Goal: Information Seeking & Learning: Learn about a topic

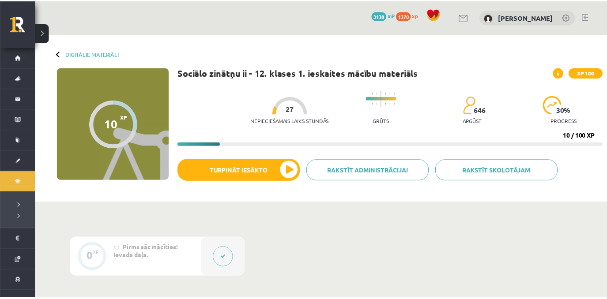
scroll to position [313, 0]
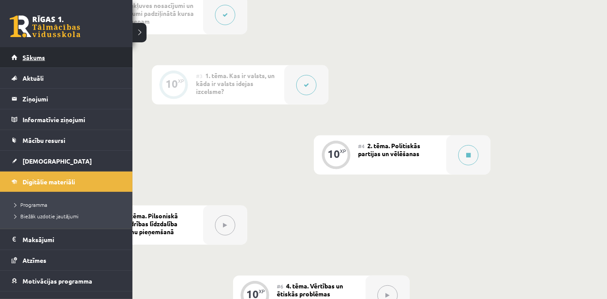
click at [26, 56] on span "Sākums" at bounding box center [33, 57] width 22 height 8
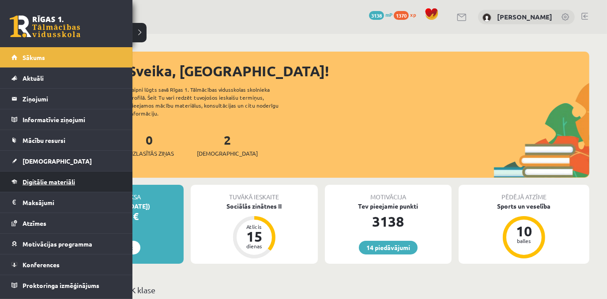
click at [64, 183] on span "Digitālie materiāli" at bounding box center [48, 182] width 52 height 8
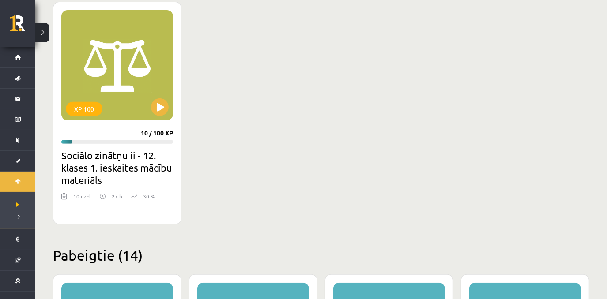
scroll to position [246, 0]
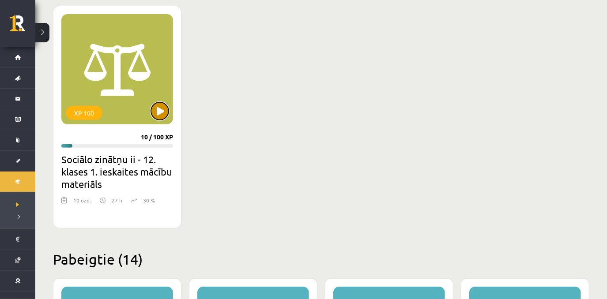
click at [156, 113] on button at bounding box center [160, 111] width 18 height 18
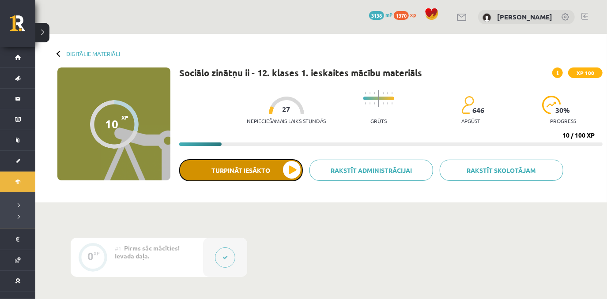
click at [286, 171] on button "Turpināt iesākto" at bounding box center [241, 170] width 124 height 22
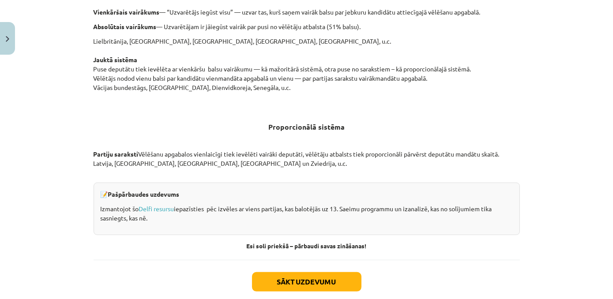
scroll to position [934, 0]
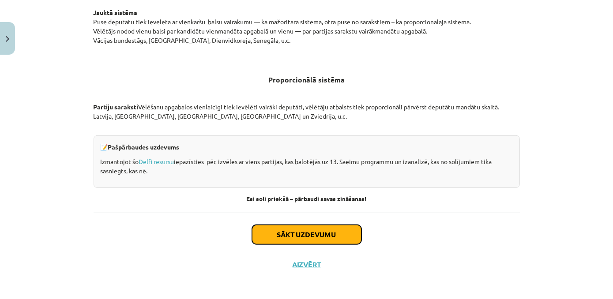
click at [326, 233] on button "Sākt uzdevumu" at bounding box center [306, 234] width 109 height 19
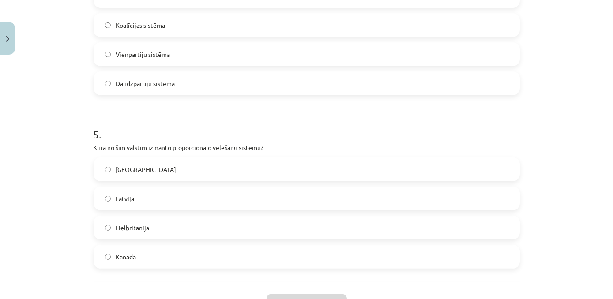
scroll to position [827, 0]
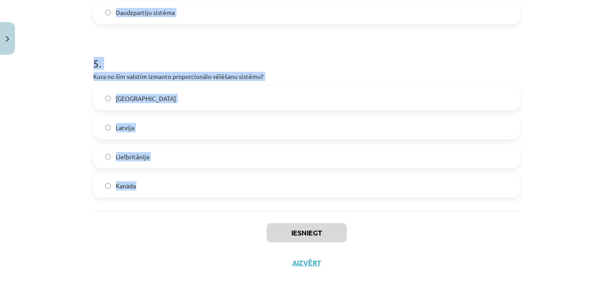
drag, startPoint x: 88, startPoint y: 185, endPoint x: 193, endPoint y: 182, distance: 105.1
copy form "Kura no sekojošajām ir demokrātijas pamatiespēja? Brīvas, tiešas un konkurējoša…"
click at [80, 139] on div "Mācību tēma: Sociālo zinātņu ii - 12. klases 1. ieskaites mācību materiāls #4 2…" at bounding box center [306, 149] width 613 height 299
click at [270, 49] on h1 "5 ." at bounding box center [307, 55] width 426 height 27
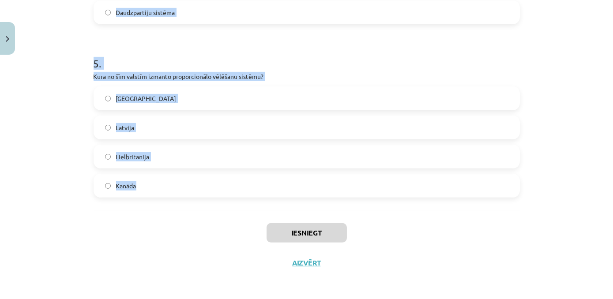
click at [316, 60] on h1 "5 ." at bounding box center [307, 55] width 426 height 27
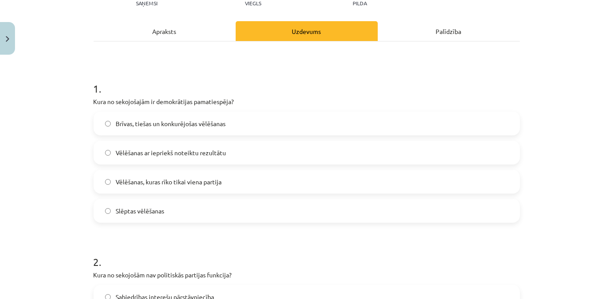
scroll to position [110, 0]
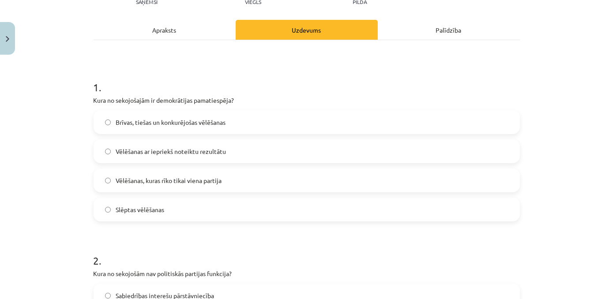
drag, startPoint x: 371, startPoint y: 127, endPoint x: 369, endPoint y: 131, distance: 4.5
click at [371, 127] on label "Brīvas, tiešas un konkurējošas vēlēšanas" at bounding box center [306, 122] width 424 height 22
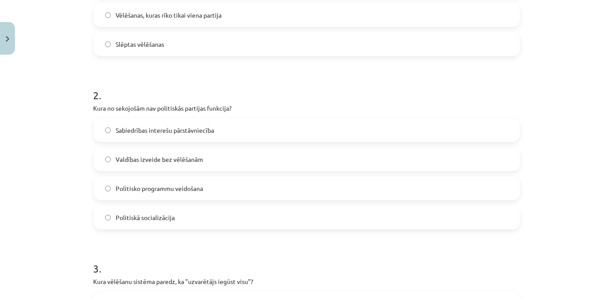
scroll to position [287, 0]
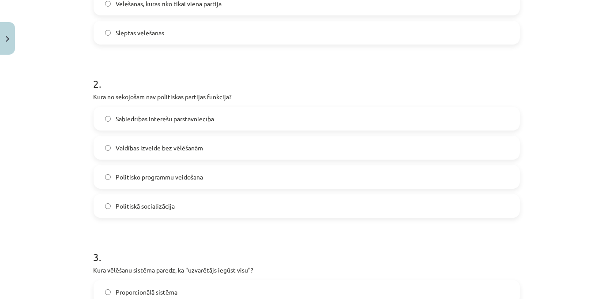
click at [254, 152] on label "Valdības izveide bez vēlēšanām" at bounding box center [306, 148] width 424 height 22
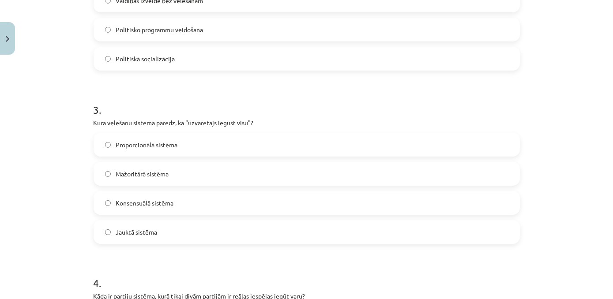
scroll to position [465, 0]
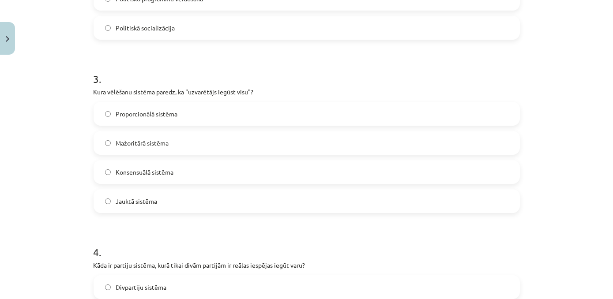
click at [187, 143] on label "Mažoritārā sistēma" at bounding box center [306, 143] width 424 height 22
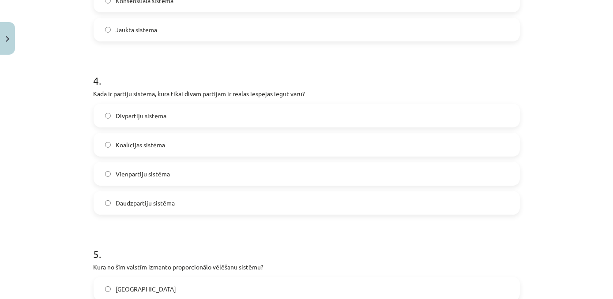
scroll to position [641, 0]
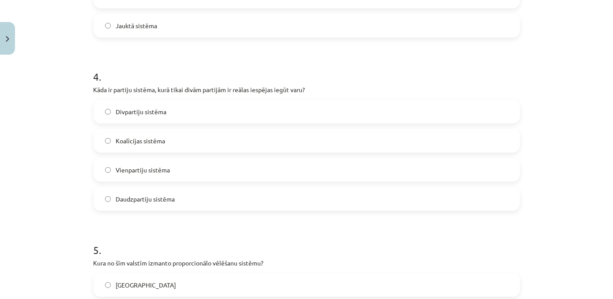
click at [179, 117] on label "Divpartiju sistēma" at bounding box center [306, 112] width 424 height 22
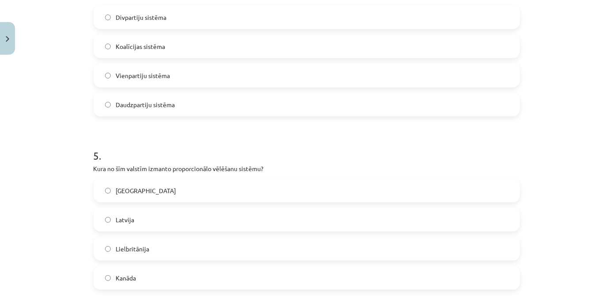
scroll to position [774, 0]
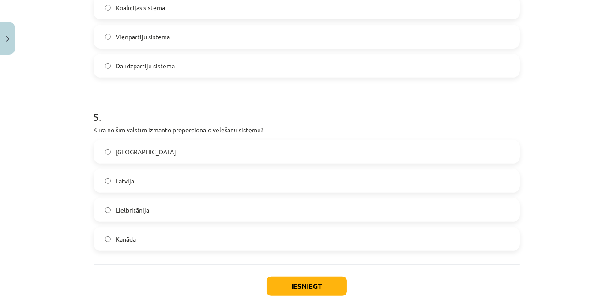
click at [166, 177] on label "Latvija" at bounding box center [306, 181] width 424 height 22
click at [343, 282] on button "Iesniegt" at bounding box center [306, 286] width 80 height 19
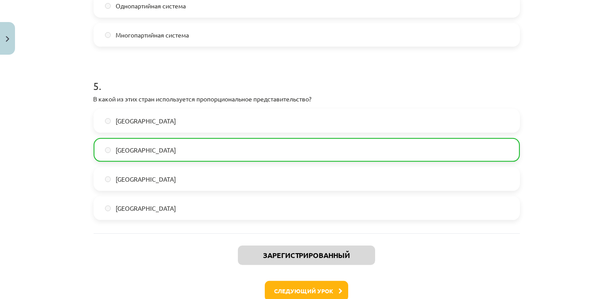
scroll to position [814, 0]
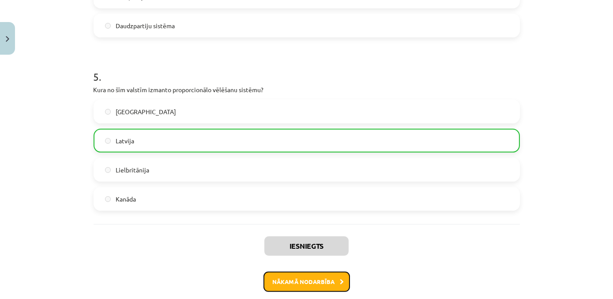
click at [326, 283] on font "Nākamā nodarbība" at bounding box center [304, 281] width 62 height 7
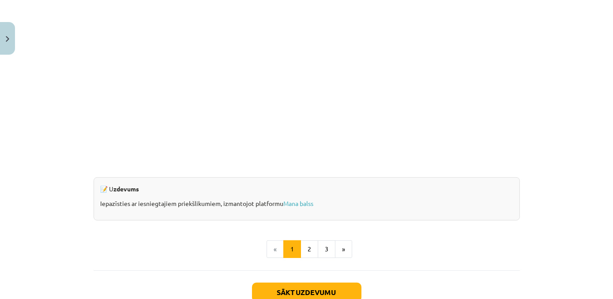
scroll to position [816, 0]
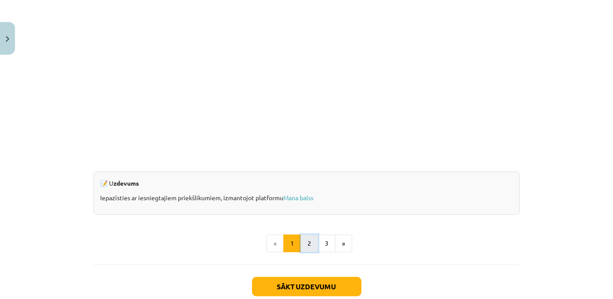
click at [308, 246] on button "2" at bounding box center [309, 244] width 18 height 18
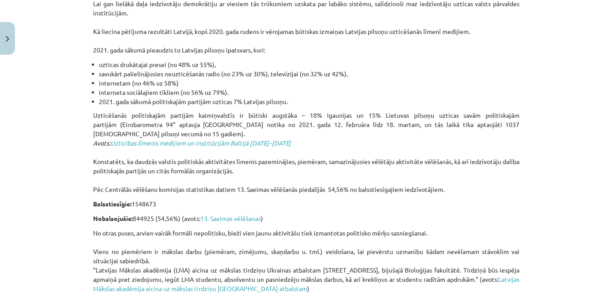
scroll to position [709, 0]
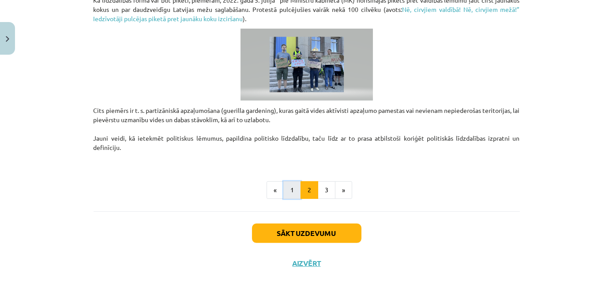
click at [290, 187] on button "1" at bounding box center [292, 190] width 18 height 18
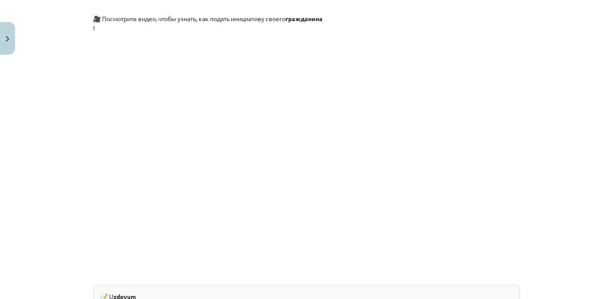
scroll to position [925, 0]
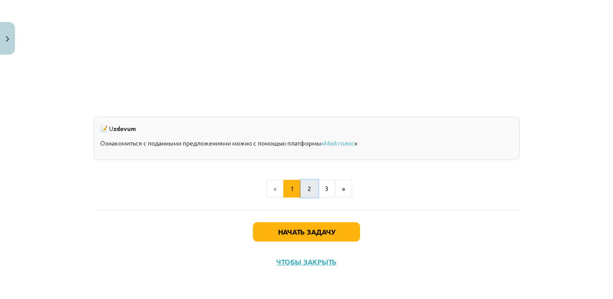
click at [305, 191] on button "2" at bounding box center [309, 189] width 18 height 18
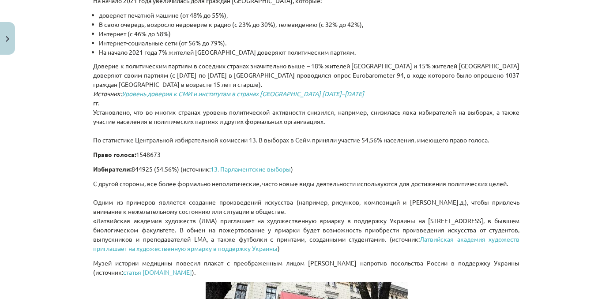
scroll to position [322, 0]
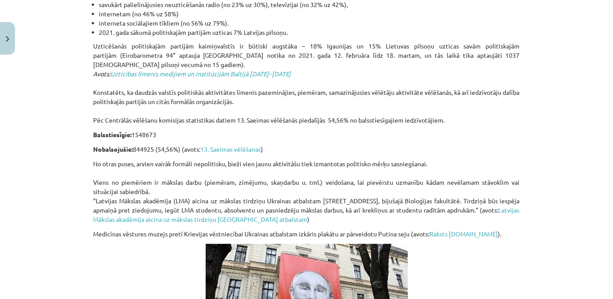
drag, startPoint x: 95, startPoint y: 31, endPoint x: 292, endPoint y: 30, distance: 196.3
click at [292, 30] on ul "uzticas drukātajai presei (no 48% uz 55%), savukārt palielinājusies neuzticēšan…" at bounding box center [307, 14] width 426 height 46
drag, startPoint x: 367, startPoint y: 19, endPoint x: 529, endPoint y: 29, distance: 162.6
click at [529, 29] on div "Mācību tēma: Sociālo zinātņu ii - 12. klases 1. ieskaites mācību materiāls #5 3…" at bounding box center [306, 149] width 613 height 299
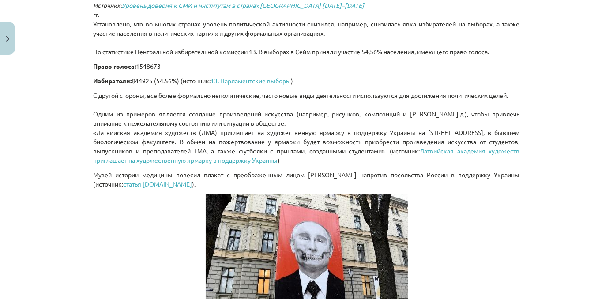
scroll to position [390, 0]
click at [603, 143] on div "Mācību tēma: Sociālo zinātņu ii - 12. klases 1. ieskaites mācību materiāls #5 3…" at bounding box center [306, 149] width 613 height 299
click at [602, 146] on div "Mācību tēma: Sociālo zinātņu ii - 12. klases 1. ieskaites mācību materiāls #5 3…" at bounding box center [306, 149] width 613 height 299
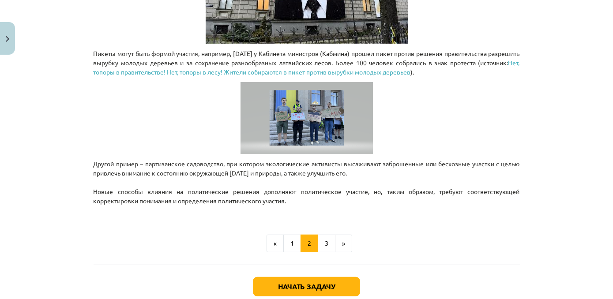
scroll to position [697, 0]
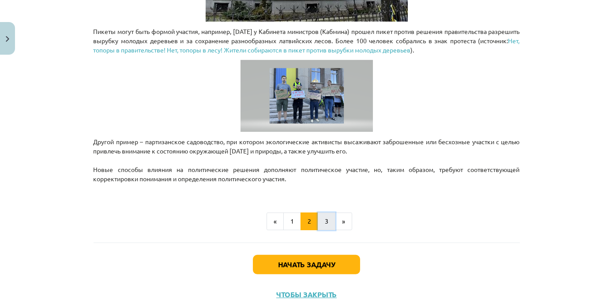
click at [323, 221] on button "3" at bounding box center [327, 222] width 18 height 18
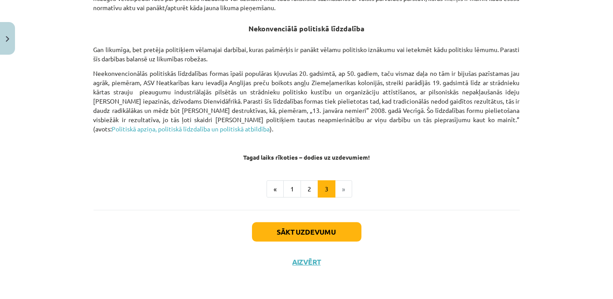
scroll to position [639, 0]
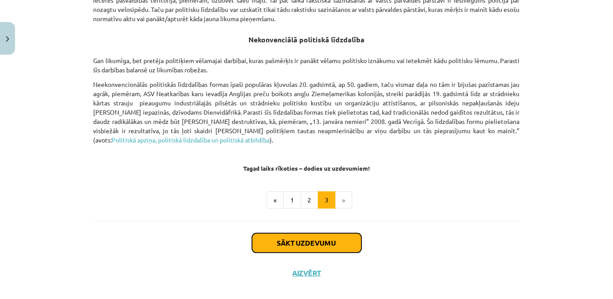
click at [279, 233] on button "Sākt uzdevumu" at bounding box center [306, 242] width 109 height 19
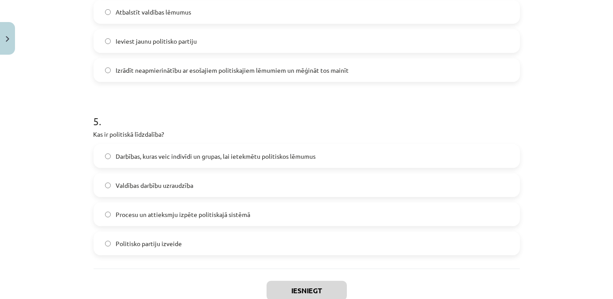
scroll to position [827, 0]
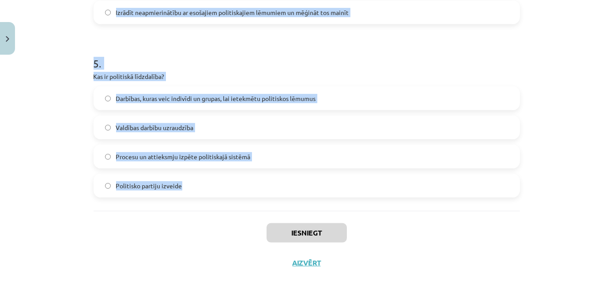
drag, startPoint x: 88, startPoint y: 187, endPoint x: 246, endPoint y: 183, distance: 157.6
copy form "Kurš no sekojošajiem ir piemērs konvencionālajai politiskajai līdzdalībai? Stre…"
click at [64, 154] on div "Mācību tēma: Sociālo zinātņu ii - 12. klases 1. ieskaites mācību materiāls #5 3…" at bounding box center [306, 149] width 613 height 299
click at [193, 58] on h1 "5 ." at bounding box center [307, 55] width 426 height 27
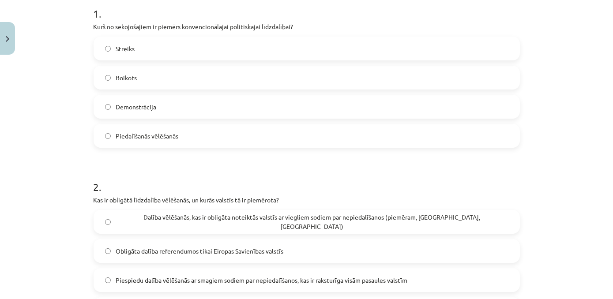
scroll to position [186, 0]
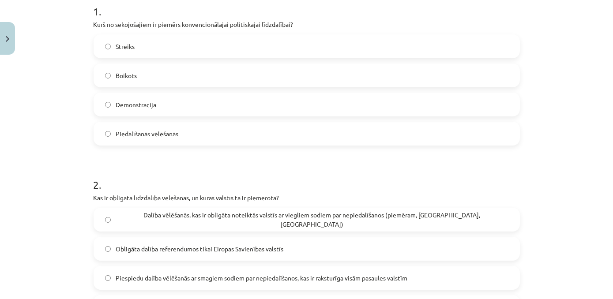
click at [262, 140] on label "Piedalīšanās vēlēšanās" at bounding box center [306, 134] width 424 height 22
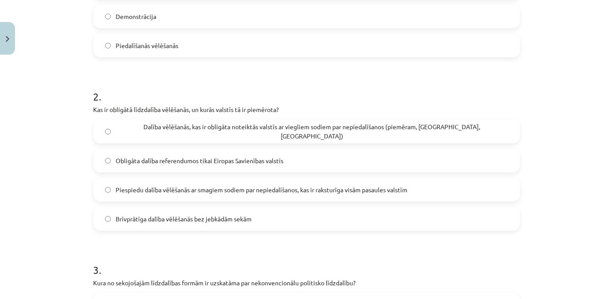
scroll to position [275, 0]
click at [365, 137] on label "Dalība vēlēšanās, kas ir obligāta noteiktās valstīs ar viegliem sodiem par nepi…" at bounding box center [306, 130] width 424 height 22
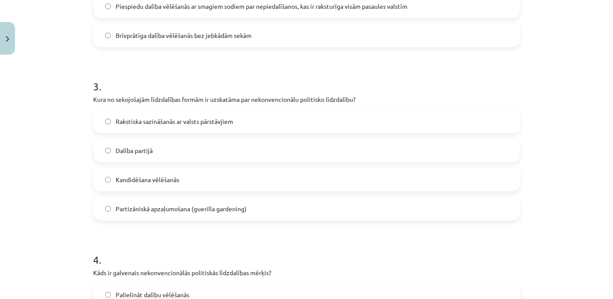
scroll to position [459, 0]
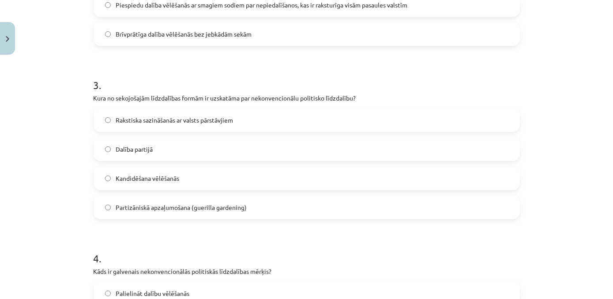
click at [185, 214] on label "Partizāniskā apzaļumošana (guerilla gardening)" at bounding box center [306, 207] width 424 height 22
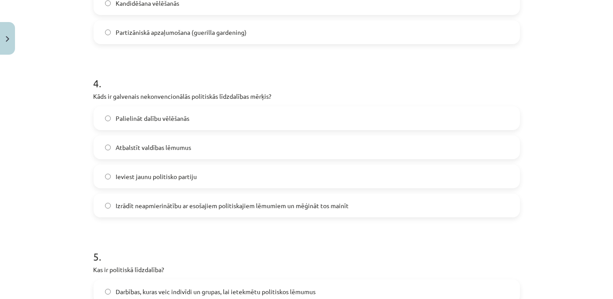
scroll to position [638, 0]
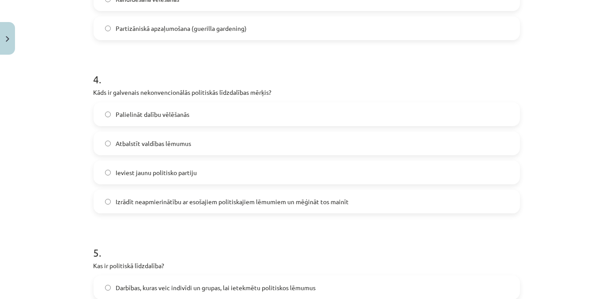
click at [159, 209] on label "Izrādīt neapmierinātību ar esošajiem politiskajiem lēmumiem un mēģināt tos main…" at bounding box center [306, 202] width 424 height 22
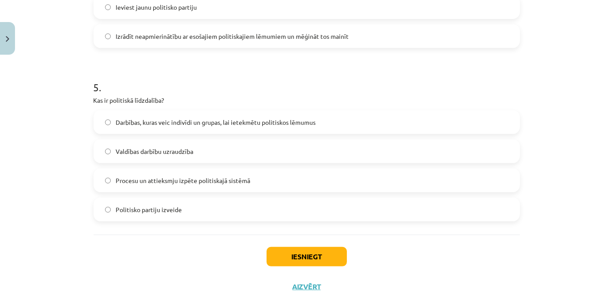
scroll to position [827, 0]
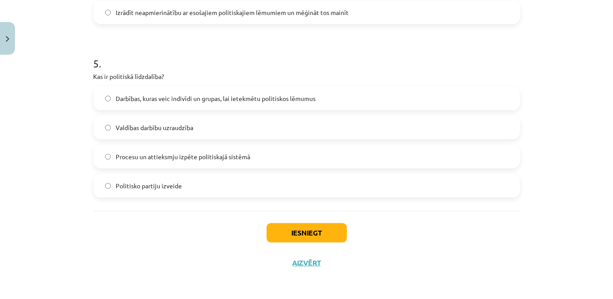
click at [171, 101] on span "Darbības, kuras veic indivīdi un grupas, lai ietekmētu politiskos lēmumus" at bounding box center [216, 98] width 200 height 9
click at [289, 229] on button "Iesniegt" at bounding box center [306, 232] width 80 height 19
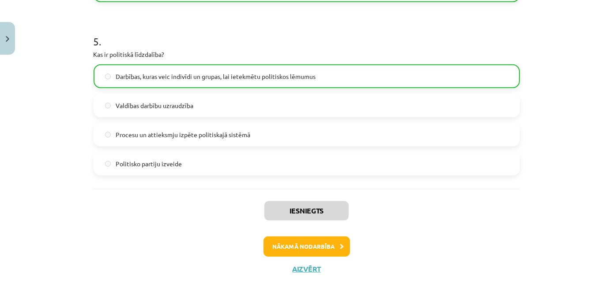
scroll to position [855, 0]
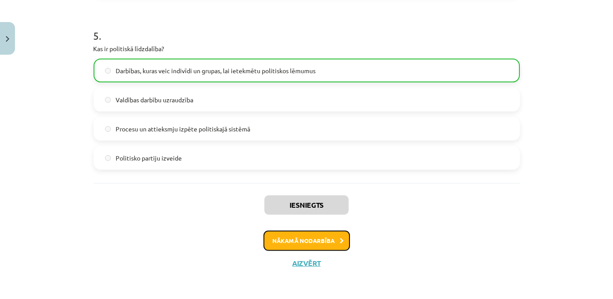
click at [286, 245] on button "Nākamā nodarbība" at bounding box center [306, 241] width 86 height 20
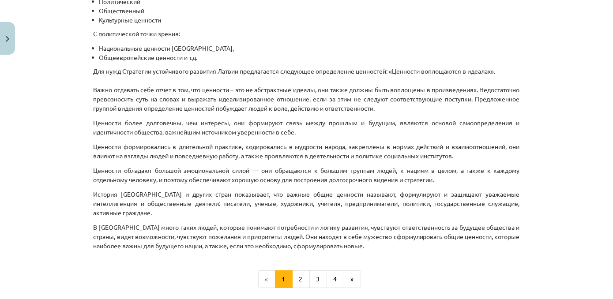
scroll to position [522, 0]
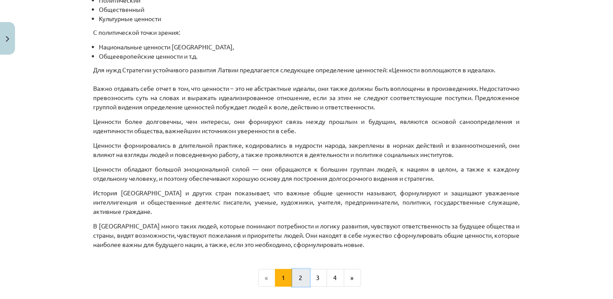
click at [297, 275] on button "2" at bounding box center [301, 278] width 18 height 18
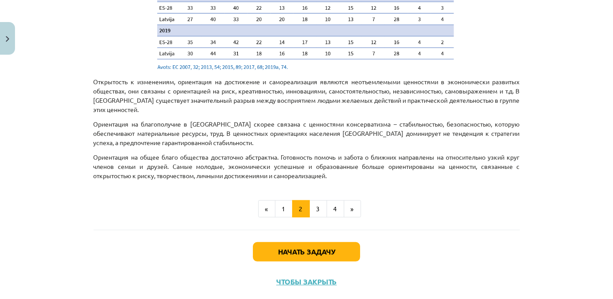
scroll to position [1058, 0]
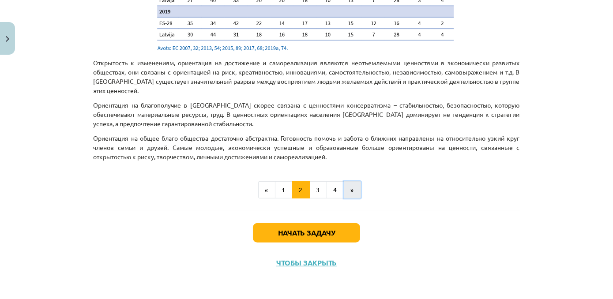
click at [344, 190] on button "»" at bounding box center [352, 190] width 17 height 18
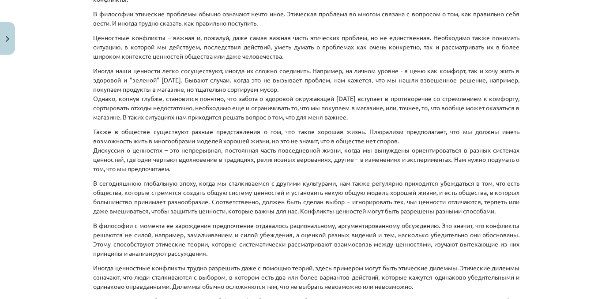
scroll to position [393, 0]
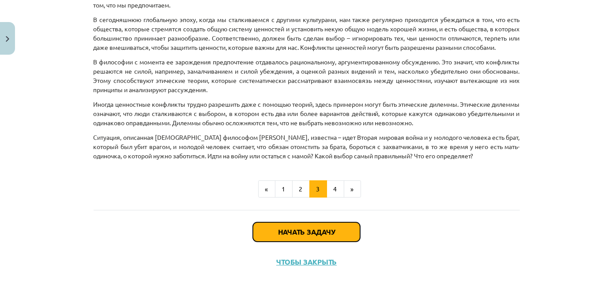
click at [281, 231] on button "Начать задачу" at bounding box center [306, 231] width 107 height 19
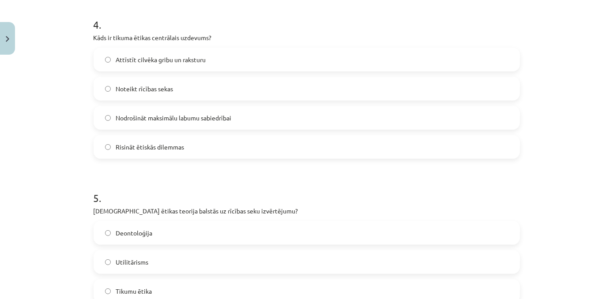
scroll to position [827, 0]
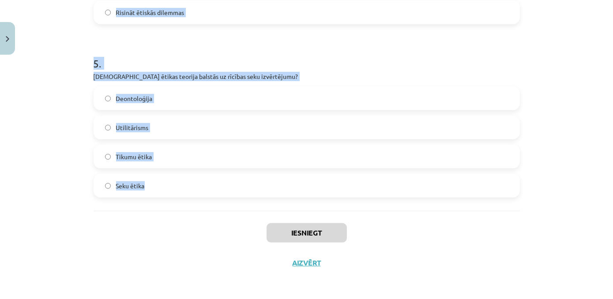
drag, startPoint x: 90, startPoint y: 188, endPoint x: 187, endPoint y: 180, distance: 97.4
copy form "Kas raksturo postmateriālistiskās vērtības, saskaņā ar Inglehartu un Velcelu? S…"
click at [251, 52] on h1 "5 ." at bounding box center [307, 55] width 426 height 27
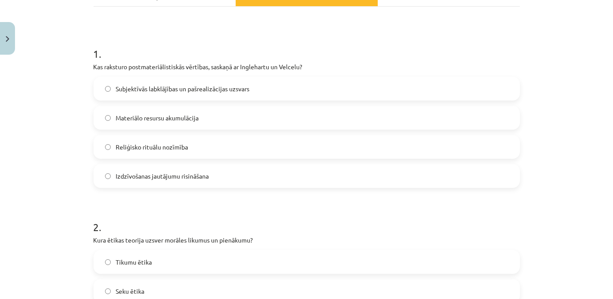
scroll to position [152, 0]
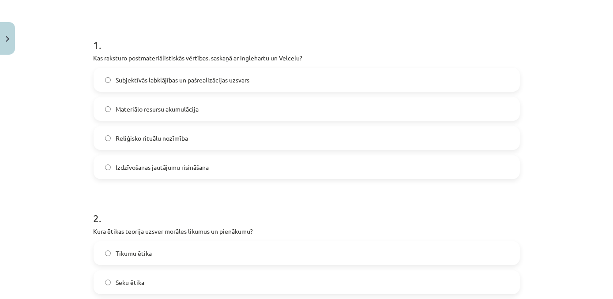
drag, startPoint x: 350, startPoint y: 80, endPoint x: 377, endPoint y: 88, distance: 28.2
click at [351, 80] on label "Subjektīvās labklājības un pašrealizācijas uzsvars" at bounding box center [306, 80] width 424 height 22
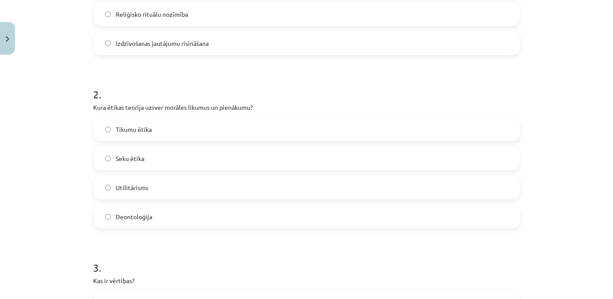
scroll to position [287, 0]
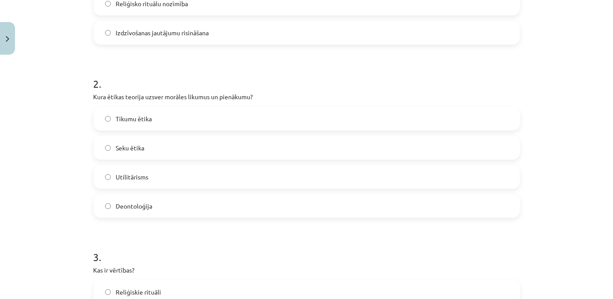
drag, startPoint x: 168, startPoint y: 210, endPoint x: 173, endPoint y: 210, distance: 5.7
click at [167, 210] on label "Deontoloģija" at bounding box center [306, 206] width 424 height 22
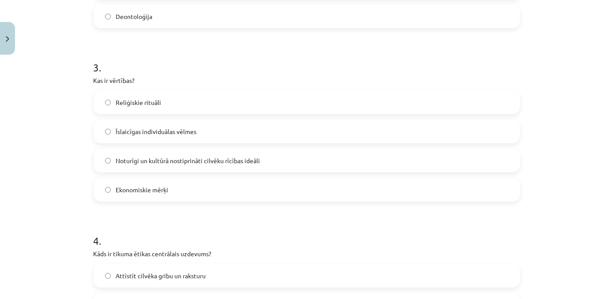
scroll to position [478, 0]
click at [277, 155] on label "Noturīgi un kultūrā nostiprināti cilvēku rīcības ideāli" at bounding box center [306, 159] width 424 height 22
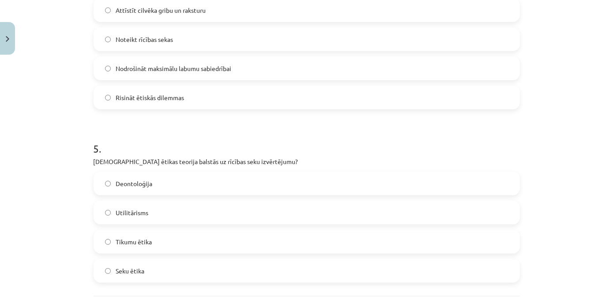
scroll to position [700, 0]
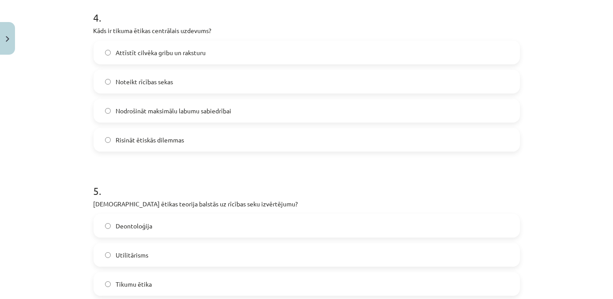
click at [225, 58] on label "Attīstīt cilvēka gribu un raksturu" at bounding box center [306, 52] width 424 height 22
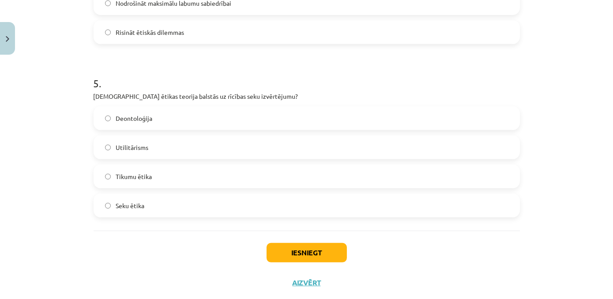
scroll to position [827, 0]
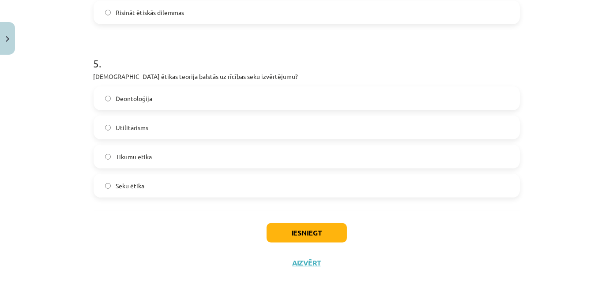
click at [182, 184] on label "Seku ētika" at bounding box center [306, 186] width 424 height 22
click at [311, 229] on button "Iesniegt" at bounding box center [306, 232] width 80 height 19
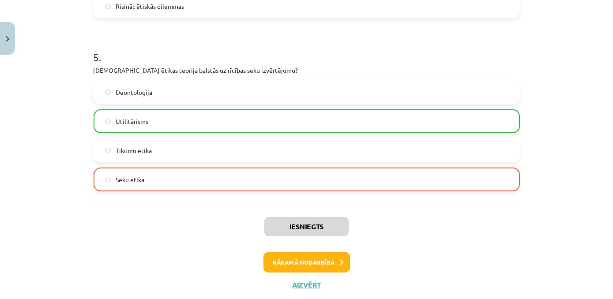
scroll to position [855, 0]
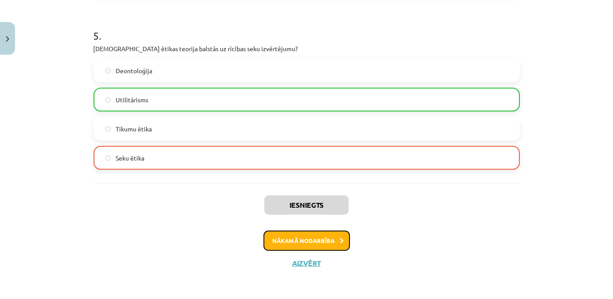
click at [294, 238] on font "Nākamā nodarbība" at bounding box center [304, 240] width 62 height 7
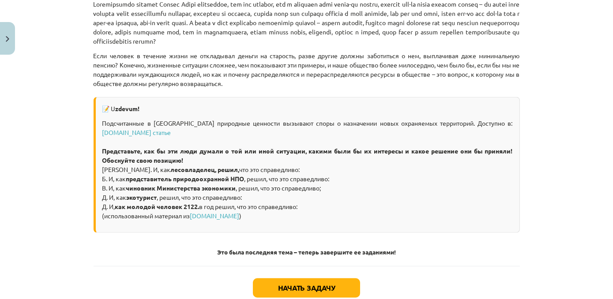
scroll to position [1400, 0]
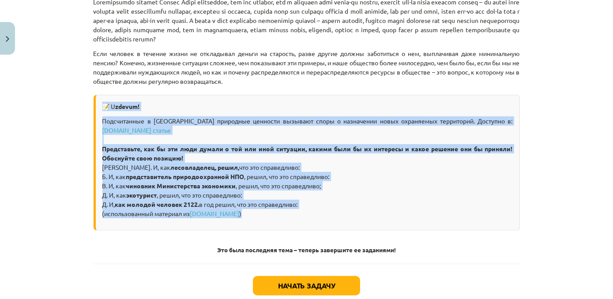
drag, startPoint x: 99, startPoint y: 104, endPoint x: 301, endPoint y: 212, distance: 229.1
click at [301, 212] on div "📝 U zdevum! Подсчитанные в Латвии природные ценности вызывают споры о назначени…" at bounding box center [307, 163] width 426 height 136
copy div "📝 U zdevum! Подсчитанные в Латвии природные ценности вызывают споры о назначени…"
click at [567, 187] on div "Учебная тема: Общественные науки ii - 12 класс 1 тестовый учебный материал #7 Т…" at bounding box center [306, 149] width 613 height 299
click at [560, 194] on div "Учебная тема: Общественные науки ii - 12 класс 1 тестовый учебный материал #7 Т…" at bounding box center [306, 149] width 613 height 299
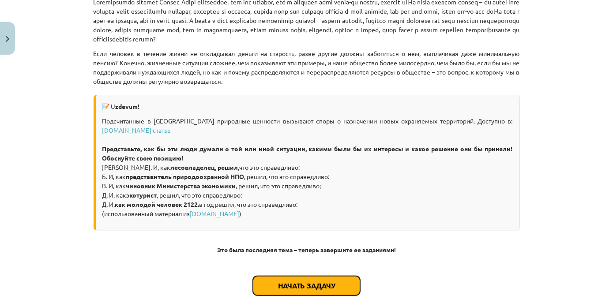
click at [330, 279] on button "Начать задачу" at bounding box center [306, 285] width 107 height 19
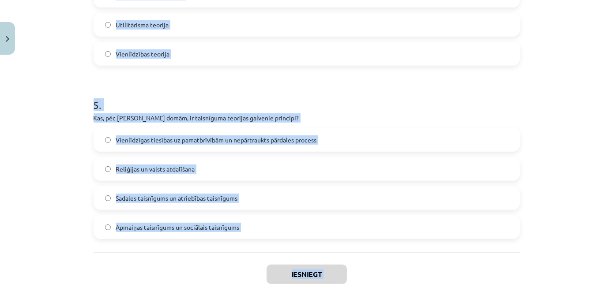
scroll to position [787, 0]
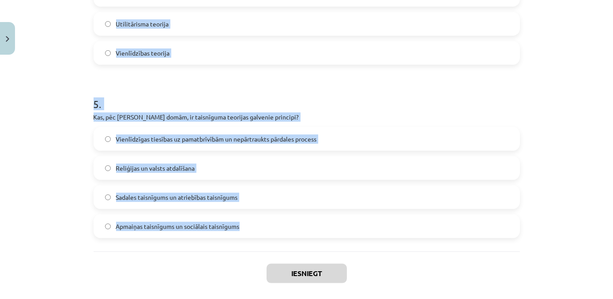
drag, startPoint x: 89, startPoint y: 112, endPoint x: 251, endPoint y: 224, distance: 197.5
copy form "Kurš no sekojošajiem tikumiem ir viens no četriem galvenajiem tikumiem, kas ir …"
click at [263, 93] on h1 "5 ." at bounding box center [307, 95] width 426 height 27
click at [262, 92] on h1 "5 ." at bounding box center [307, 95] width 426 height 27
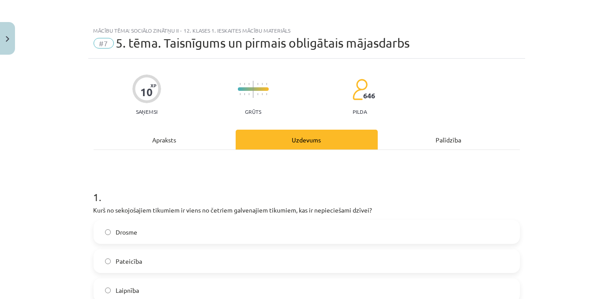
scroll to position [51, 0]
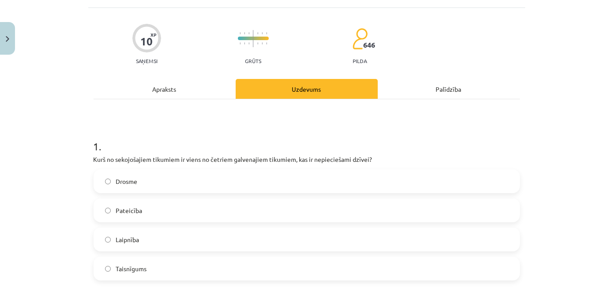
click at [145, 179] on label "Drosme" at bounding box center [306, 181] width 424 height 22
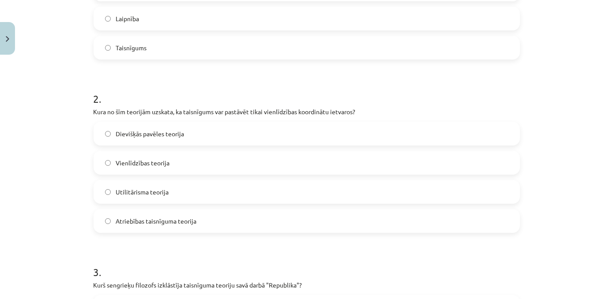
scroll to position [281, 0]
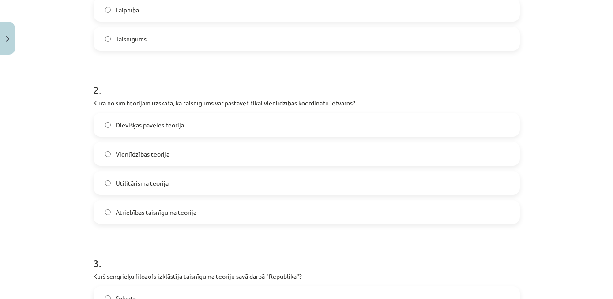
click at [202, 158] on label "Vienlīdzības teorija" at bounding box center [306, 154] width 424 height 22
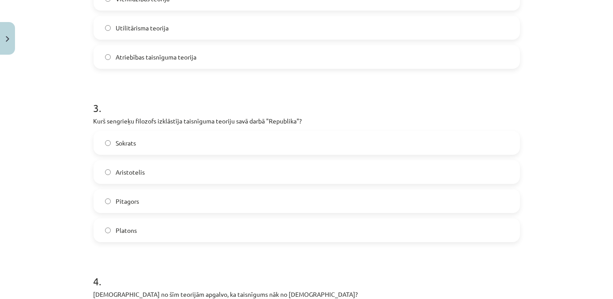
scroll to position [437, 0]
click at [147, 229] on label "Platons" at bounding box center [306, 229] width 424 height 22
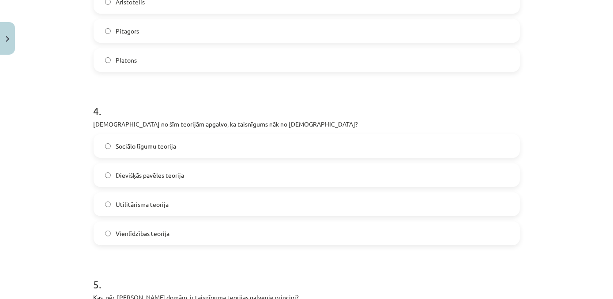
scroll to position [640, 0]
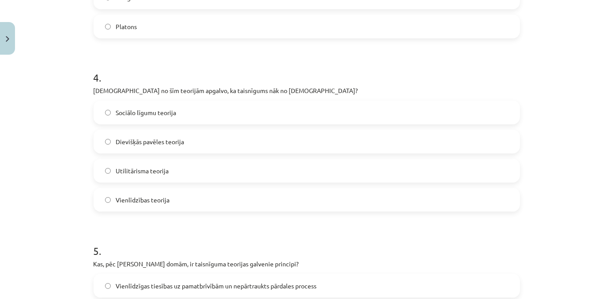
click at [195, 144] on label "Dievišķās pavēles teorija" at bounding box center [306, 142] width 424 height 22
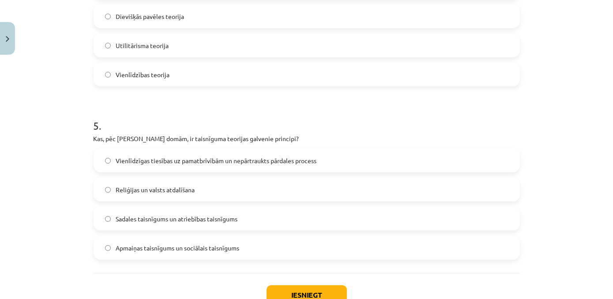
scroll to position [827, 0]
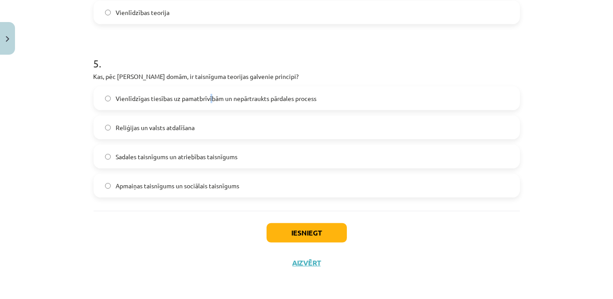
click at [209, 101] on span "Vienlīdzīgas tiesības uz pamatbrīvībām un nepārtraukts pārdales process" at bounding box center [216, 98] width 201 height 9
click at [345, 94] on label "Vienlīdzīgas tiesības uz pamatbrīvībām un nepārtraukts pārdales process" at bounding box center [306, 98] width 424 height 22
click at [300, 231] on button "Iesniegt" at bounding box center [306, 232] width 80 height 19
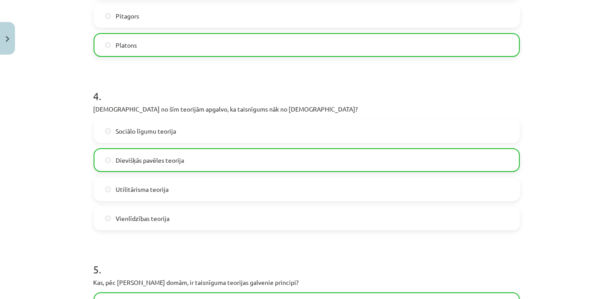
scroll to position [855, 0]
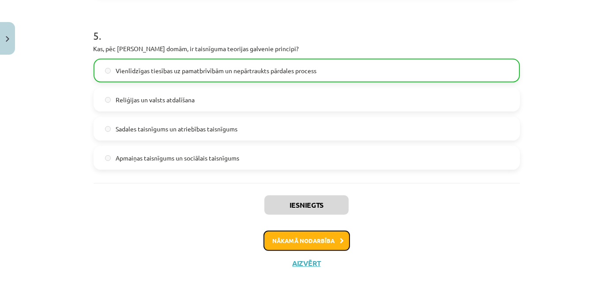
click at [345, 242] on button "Nākamā nodarbība" at bounding box center [306, 241] width 86 height 20
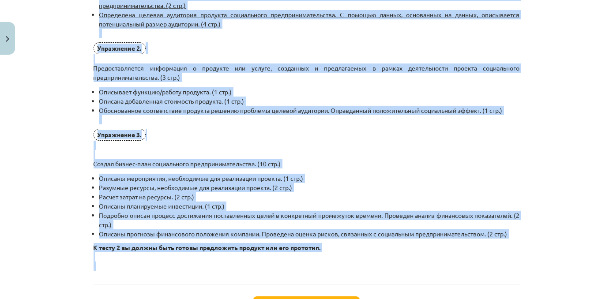
scroll to position [657, 0]
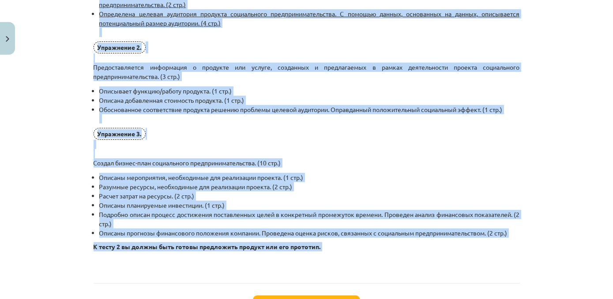
drag, startPoint x: 97, startPoint y: 170, endPoint x: 359, endPoint y: 265, distance: 278.0
copy div "Первое обязательное домашнее задание для всех учащихся, изучающих курс «Обществ…"
click at [538, 84] on div "Учебная тема: Общественные науки ii - 12 класс 1 тестовый учебный материал #8 П…" at bounding box center [306, 149] width 613 height 299
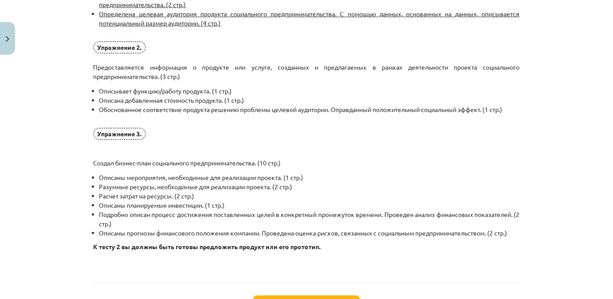
scroll to position [737, 0]
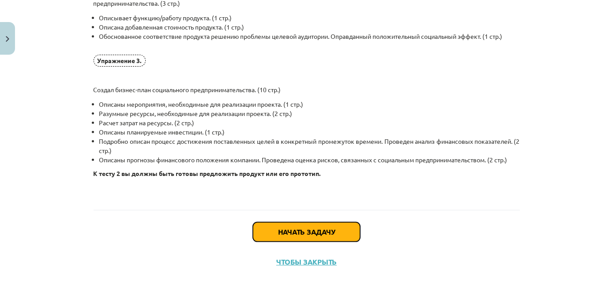
click at [327, 229] on button "Начать задачу" at bounding box center [306, 231] width 107 height 19
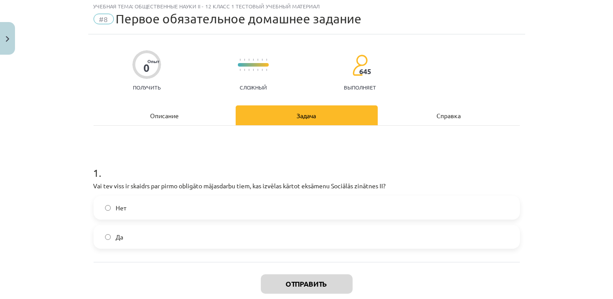
scroll to position [22, 0]
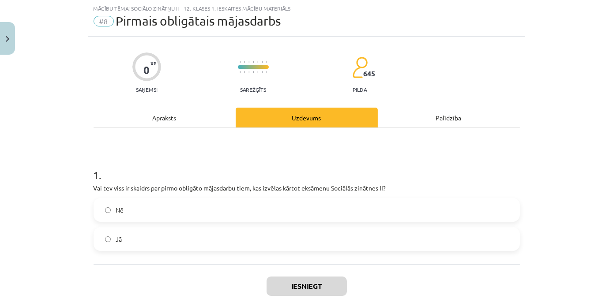
drag, startPoint x: 206, startPoint y: 236, endPoint x: 206, endPoint y: 240, distance: 4.5
click at [206, 236] on label "Jā" at bounding box center [306, 239] width 424 height 22
click at [304, 282] on button "Iesniegt" at bounding box center [306, 286] width 80 height 19
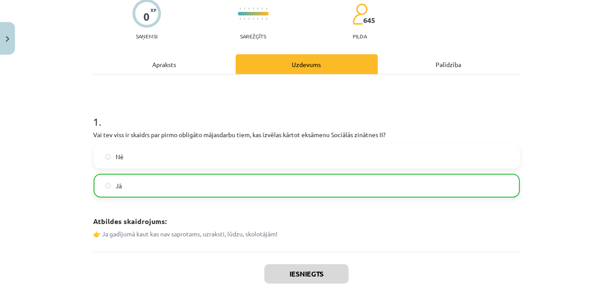
scroll to position [144, 0]
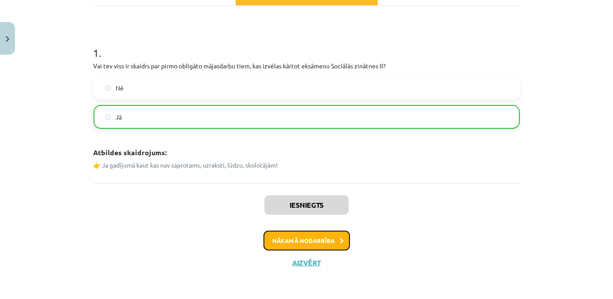
click at [304, 234] on button "Nākamā nodarbība" at bounding box center [306, 241] width 86 height 20
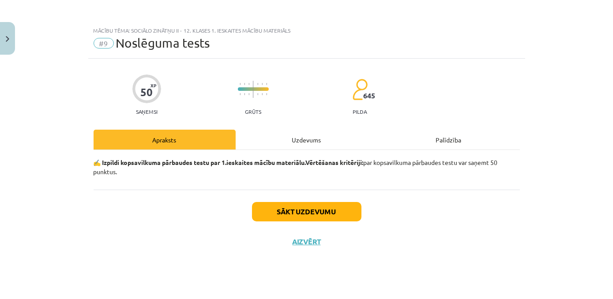
scroll to position [0, 0]
click at [307, 211] on button "Sākt uzdevumu" at bounding box center [306, 211] width 109 height 19
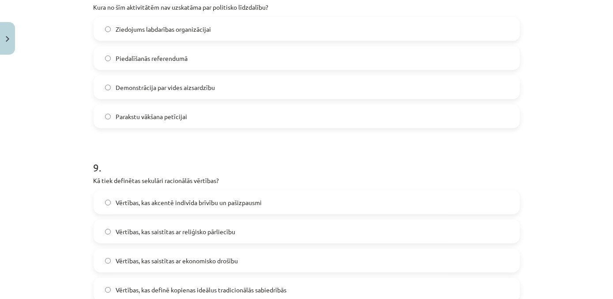
scroll to position [1694, 0]
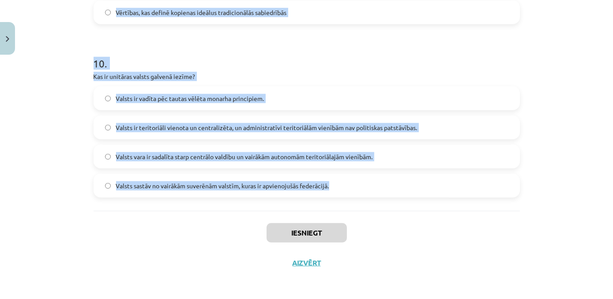
drag, startPoint x: 91, startPoint y: 206, endPoint x: 365, endPoint y: 189, distance: 274.5
copy form "Kura ētikas teorija uzsver rīcības lietderību pēc iespējas lielākam cilvēku ska…"
click at [208, 51] on h1 "10 ." at bounding box center [307, 55] width 426 height 27
click at [215, 54] on h1 "10 ." at bounding box center [307, 55] width 426 height 27
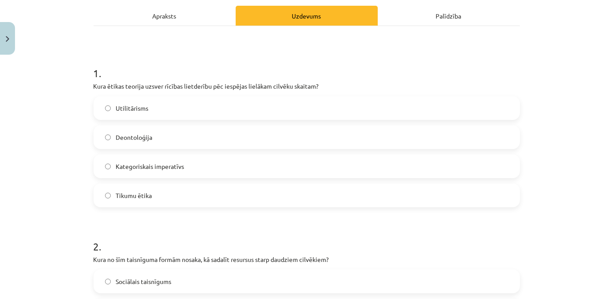
scroll to position [149, 0]
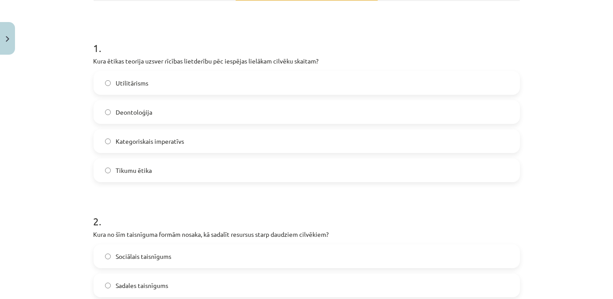
click at [296, 83] on label "Utilitārisms" at bounding box center [306, 83] width 424 height 22
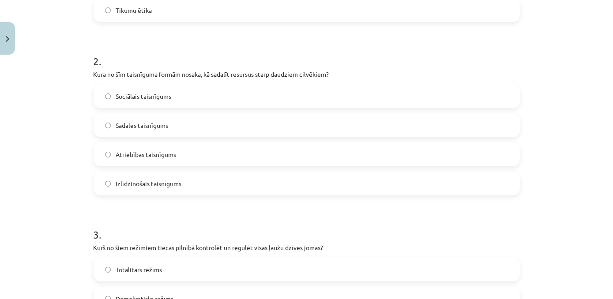
scroll to position [311, 0]
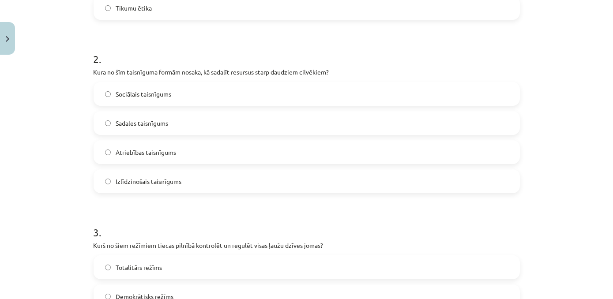
click at [191, 126] on label "Sadales taisnīgums" at bounding box center [306, 123] width 424 height 22
click at [207, 269] on label "Totalitārs režīms" at bounding box center [306, 267] width 424 height 22
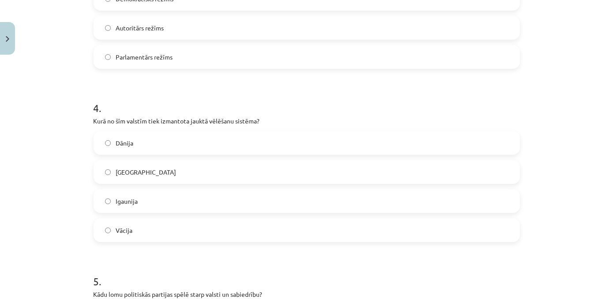
scroll to position [611, 0]
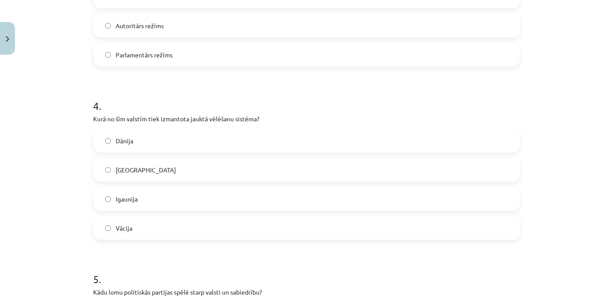
click at [170, 226] on label "Vācija" at bounding box center [306, 228] width 424 height 22
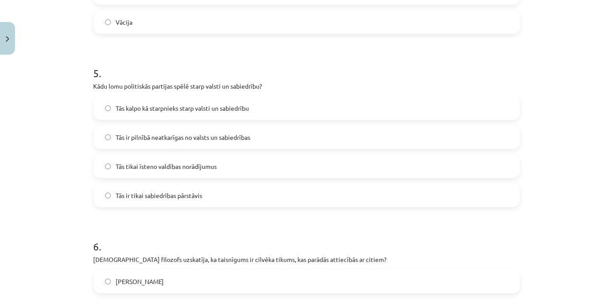
scroll to position [827, 0]
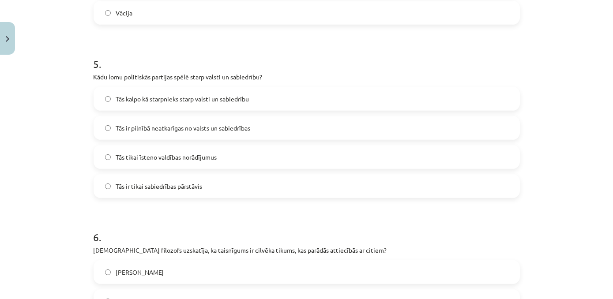
click at [249, 97] on label "Tās kalpo kā starpnieks starp valsti un sabiedrību" at bounding box center [306, 99] width 424 height 22
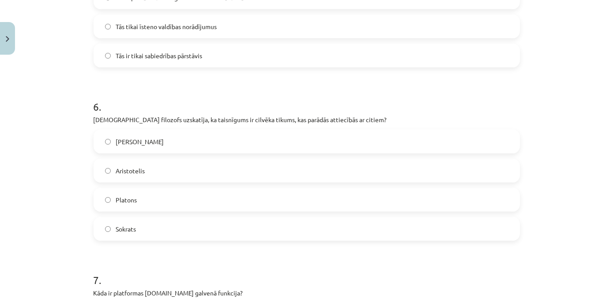
scroll to position [982, 0]
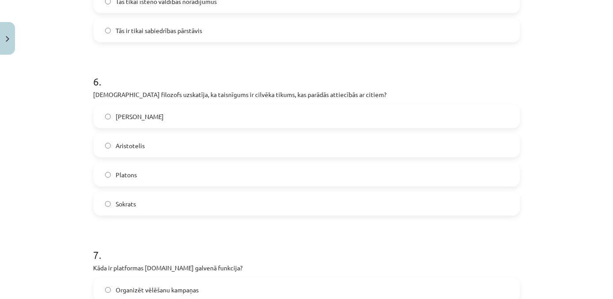
click at [211, 148] on label "Aristotelis" at bounding box center [306, 146] width 424 height 22
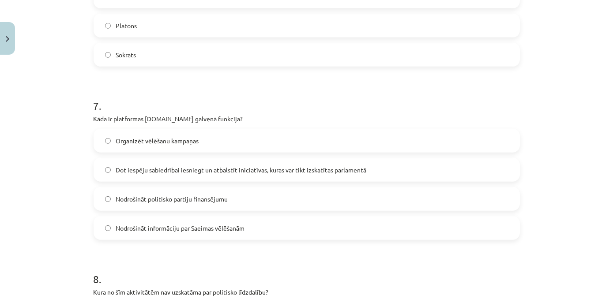
scroll to position [1136, 0]
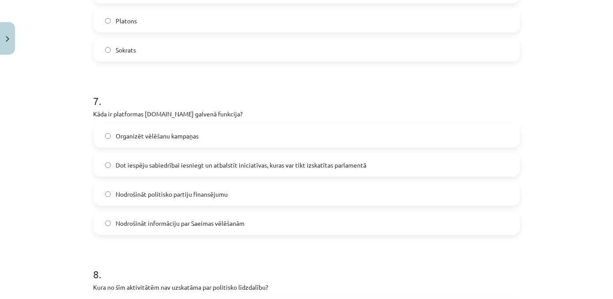
click at [203, 176] on div "Dot iespēju sabiedrībai iesniegt un atbalstīt iniciatīvas, kuras var tikt izska…" at bounding box center [307, 165] width 426 height 24
click at [428, 165] on label "Dot iespēju sabiedrībai iesniegt un atbalstīt iniciatīvas, kuras var tikt izska…" at bounding box center [306, 165] width 424 height 22
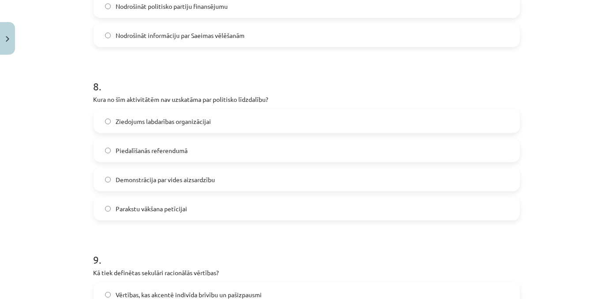
scroll to position [1327, 0]
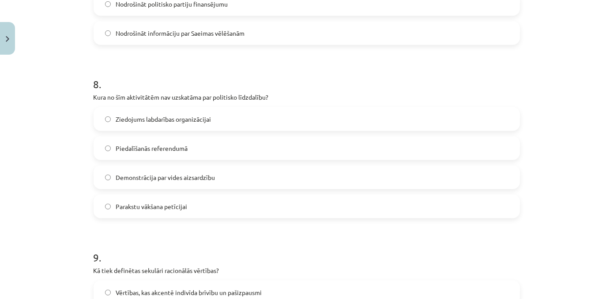
drag, startPoint x: 210, startPoint y: 117, endPoint x: 217, endPoint y: 125, distance: 10.9
click at [211, 119] on label "Ziedojums labdarības organizācijai" at bounding box center [306, 119] width 424 height 22
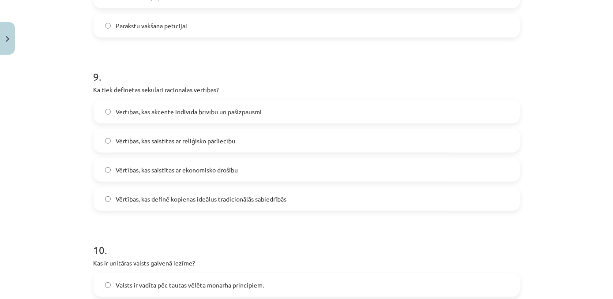
scroll to position [1512, 0]
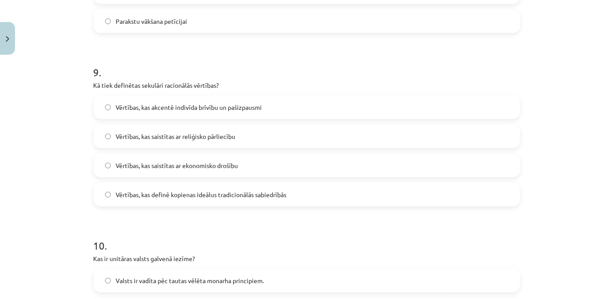
click at [278, 109] on label "Vērtības, kas akcentē indivīda brīvību un pašizpausmi" at bounding box center [306, 107] width 424 height 22
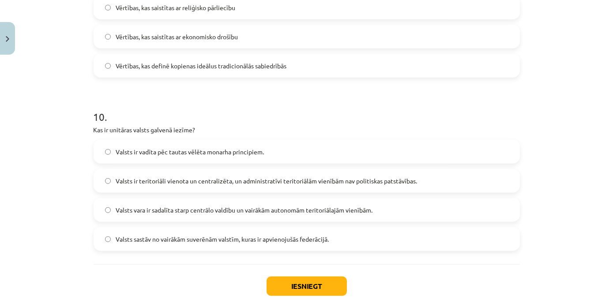
scroll to position [1663, 0]
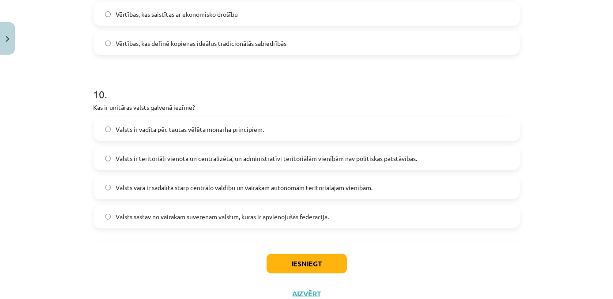
click at [208, 163] on label "Valsts ir teritoriāli vienota un centralizēta, un administratīvi teritoriālām v…" at bounding box center [306, 158] width 424 height 22
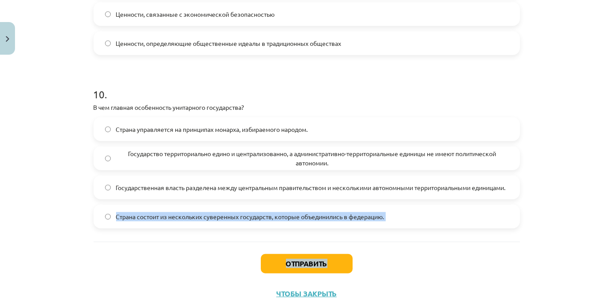
drag, startPoint x: 606, startPoint y: 265, endPoint x: 606, endPoint y: 198, distance: 67.1
click at [606, 198] on div "Mācību tēma: Sociālo zinātņu ii - 12. klases 1. ieskaites mācību materiāls #9 N…" at bounding box center [306, 149] width 613 height 299
drag, startPoint x: 606, startPoint y: 198, endPoint x: 566, endPoint y: 222, distance: 46.7
click at [566, 222] on div "Mācību tēma: Sociālo zinātņu ii - 12. klases 1. ieskaites mācību materiāls #9 N…" at bounding box center [306, 149] width 613 height 299
click at [565, 221] on div "Mācību tēma: Sociālo zinātņu ii - 12. klases 1. ieskaites mācību materiāls #9 N…" at bounding box center [306, 149] width 613 height 299
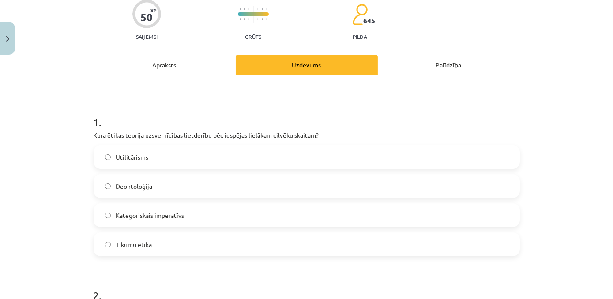
scroll to position [109, 0]
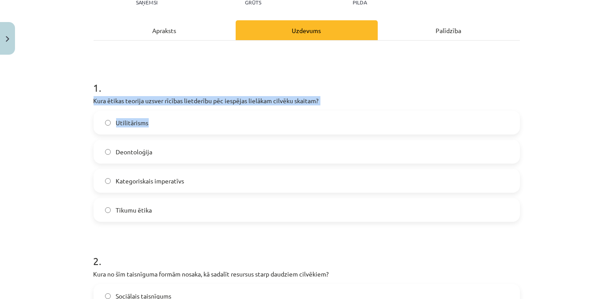
drag, startPoint x: 92, startPoint y: 100, endPoint x: 331, endPoint y: 108, distance: 239.7
click at [331, 108] on div "1 . Kura ētikas teorija uzsver rīcības lietderību pēc iespējas lielākam cilvēku…" at bounding box center [307, 144] width 426 height 156
copy div "Kura ētikas teorija uzsver rīcības lietderību pēc iespējas lielākam cilvēku ska…"
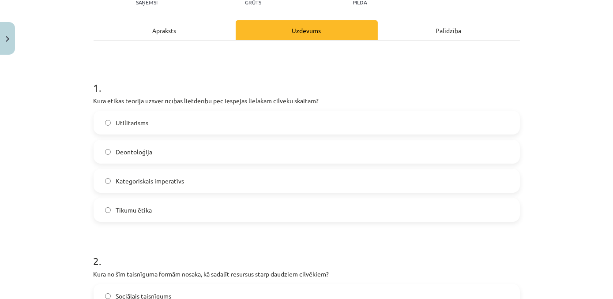
click at [523, 84] on div "Mācību tēma: Sociālo zinātņu ii - 12. klases 1. ieskaites mācību materiāls #9 N…" at bounding box center [306, 149] width 613 height 299
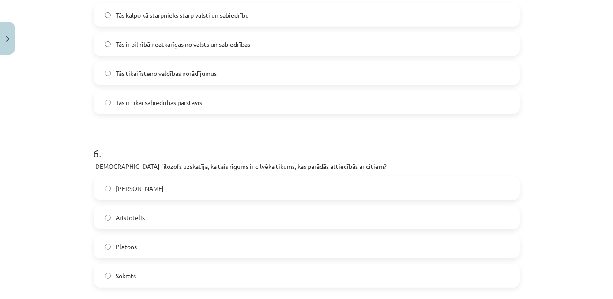
scroll to position [927, 0]
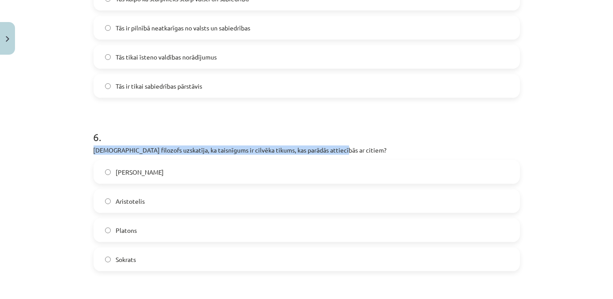
drag, startPoint x: 89, startPoint y: 150, endPoint x: 338, endPoint y: 146, distance: 249.7
click at [338, 146] on div "50 XP Saņemsi Grūts 645 pilda Apraksts Uzdevums Palīdzība 1 . Kura ētikas teori…" at bounding box center [306, 88] width 437 height 1913
copy p "Kurš filozofs uzskatīja, ka taisnīgums ir cilvēka tikums, kas parādās attiecībā…"
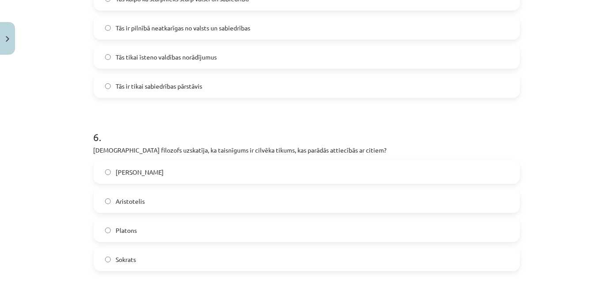
click at [71, 97] on div "Mācību tēma: Sociālo zinātņu ii - 12. klases 1. ieskaites mācību materiāls #9 N…" at bounding box center [306, 149] width 613 height 299
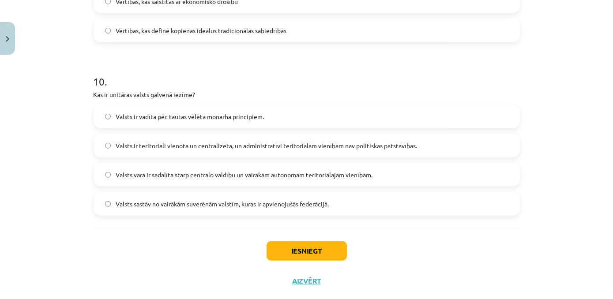
scroll to position [1694, 0]
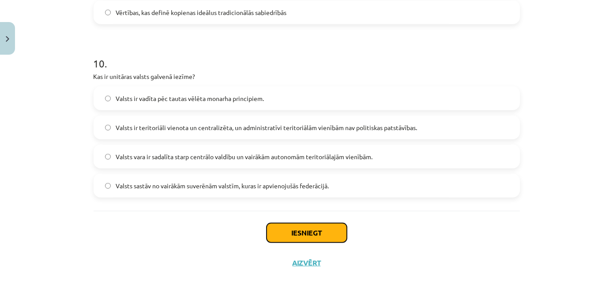
click at [272, 231] on button "Iesniegt" at bounding box center [306, 232] width 80 height 19
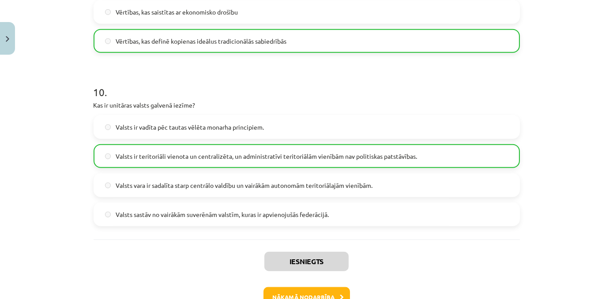
scroll to position [1722, 0]
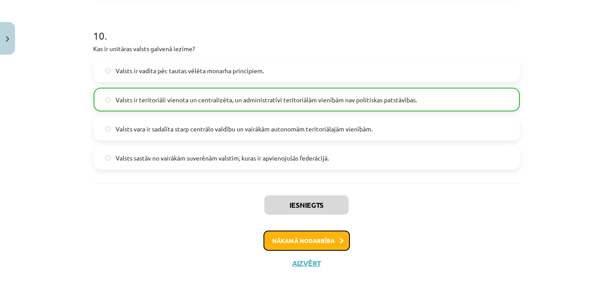
click at [327, 243] on font "Nākamā nodarbība" at bounding box center [304, 240] width 62 height 7
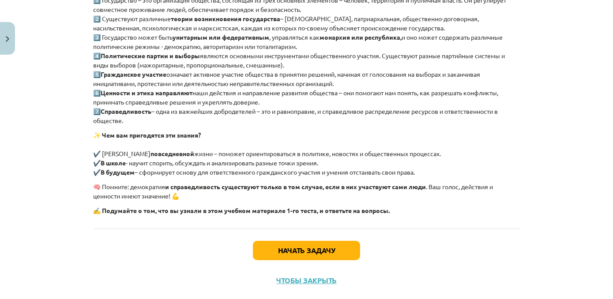
scroll to position [222, 0]
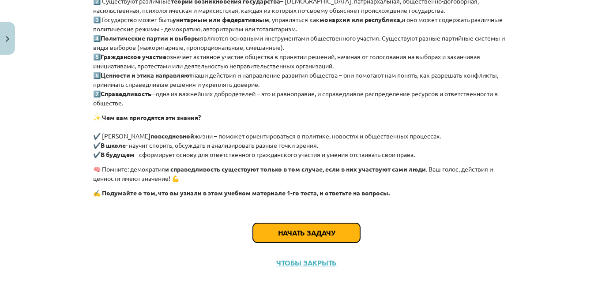
click at [325, 238] on button "Начать задачу" at bounding box center [306, 232] width 107 height 19
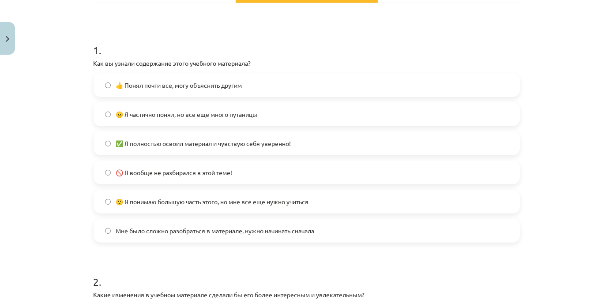
scroll to position [149, 0]
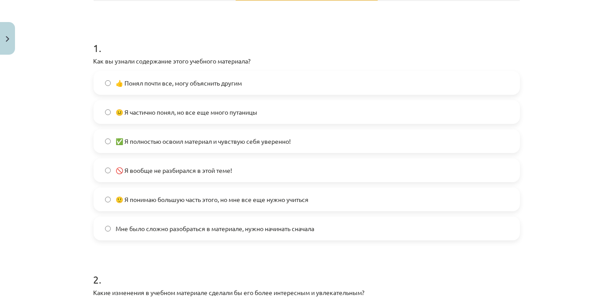
click at [341, 205] on label "🙂 Я понимаю большую часть этого, но мне все еще нужно учиться" at bounding box center [306, 199] width 424 height 22
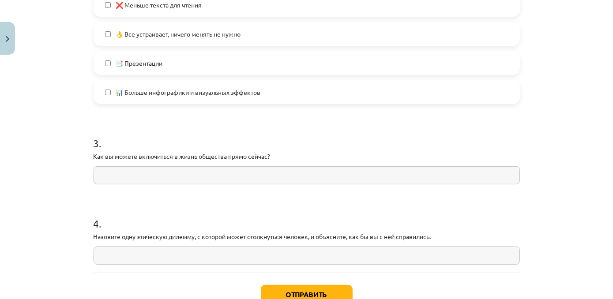
scroll to position [710, 0]
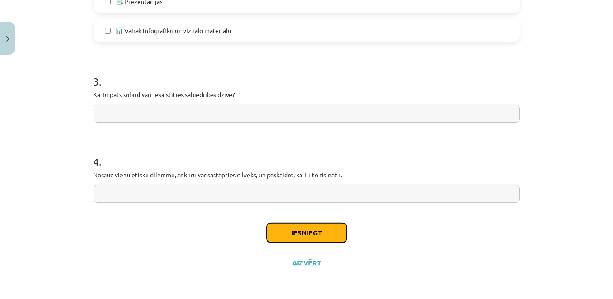
click at [309, 240] on button "Iesniegt" at bounding box center [306, 232] width 80 height 19
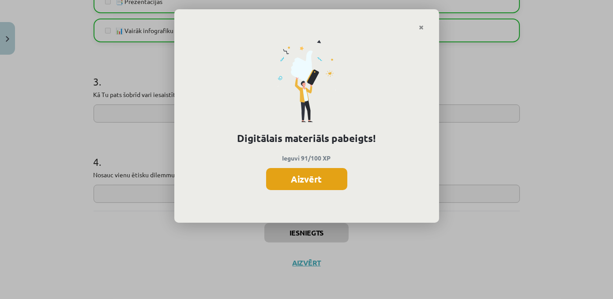
click at [321, 182] on button "Aizvērt" at bounding box center [306, 179] width 81 height 22
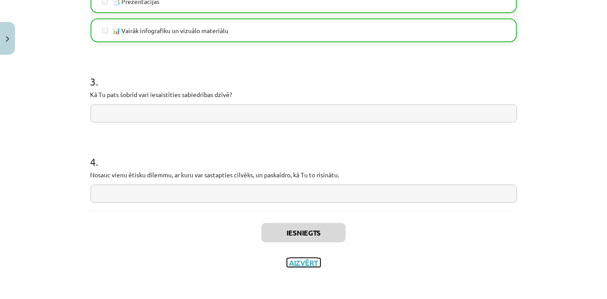
click at [296, 264] on button "Aizvērt" at bounding box center [304, 263] width 34 height 9
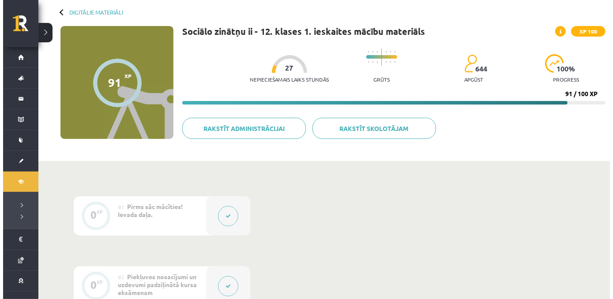
scroll to position [0, 0]
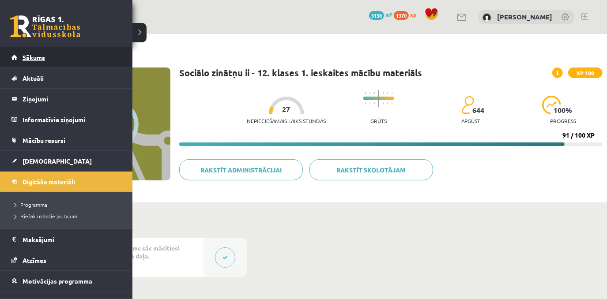
click at [40, 63] on link "Sākums" at bounding box center [66, 57] width 110 height 20
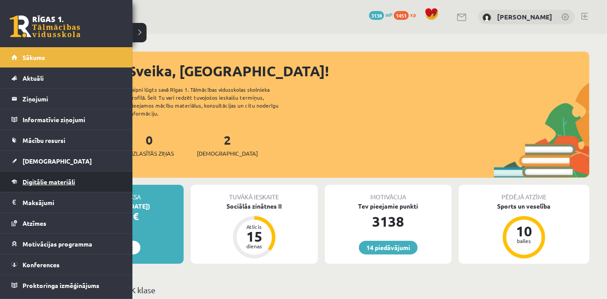
click at [40, 185] on link "Digitālie materiāli" at bounding box center [66, 182] width 110 height 20
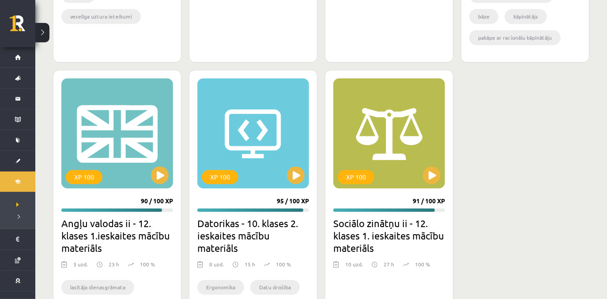
scroll to position [1109, 0]
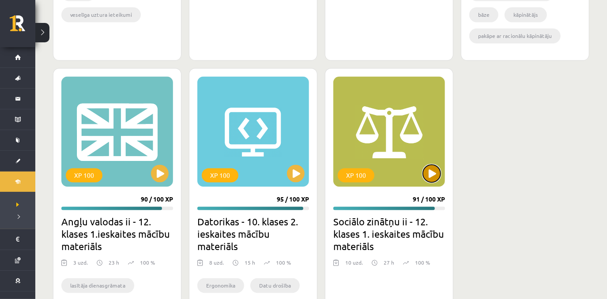
click at [431, 176] on button at bounding box center [432, 174] width 18 height 18
click at [391, 151] on div "XP 100" at bounding box center [389, 132] width 112 height 110
click at [398, 165] on div "XP 100" at bounding box center [389, 132] width 112 height 110
click at [403, 165] on div "XP 100" at bounding box center [389, 132] width 112 height 110
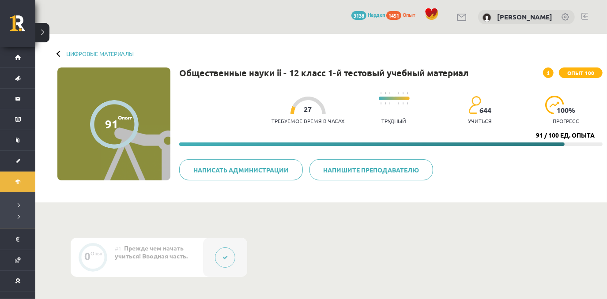
click at [388, 98] on progress at bounding box center [394, 99] width 31 height 4
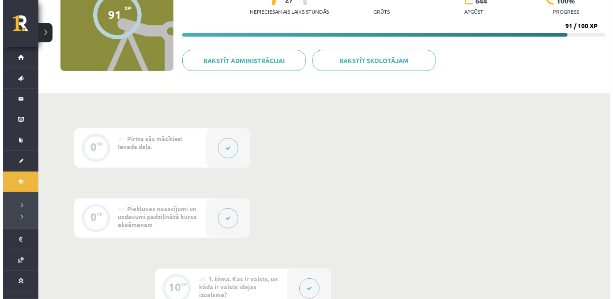
scroll to position [111, 0]
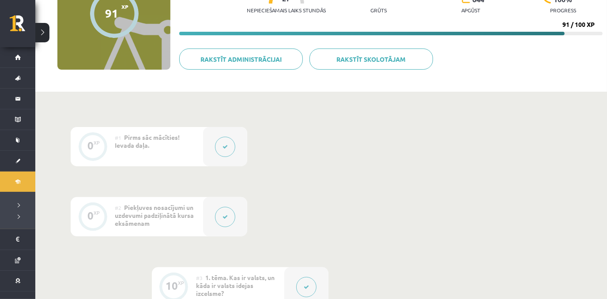
click at [223, 146] on icon at bounding box center [224, 146] width 5 height 5
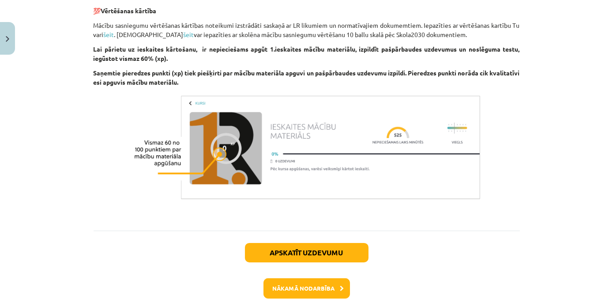
scroll to position [613, 0]
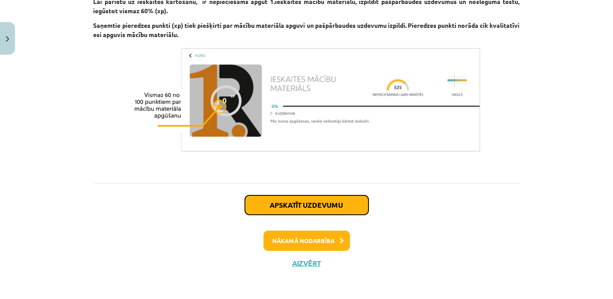
click at [307, 199] on button "Apskatīt uzdevumu" at bounding box center [307, 204] width 124 height 19
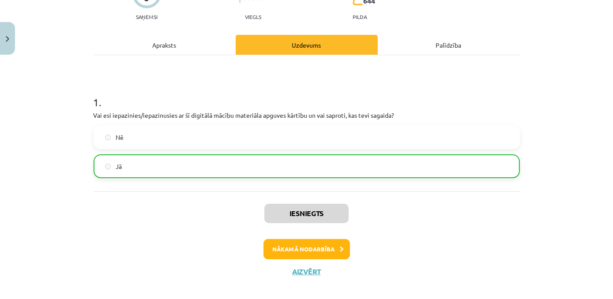
scroll to position [103, 0]
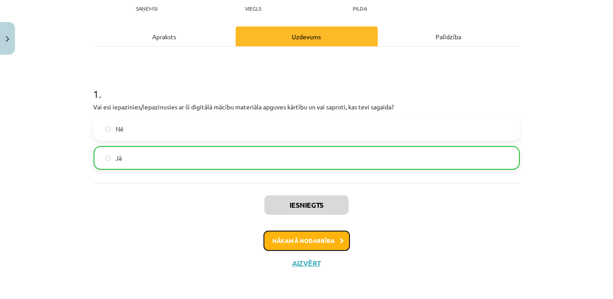
click at [319, 240] on button "Nākamā nodarbība" at bounding box center [306, 241] width 86 height 20
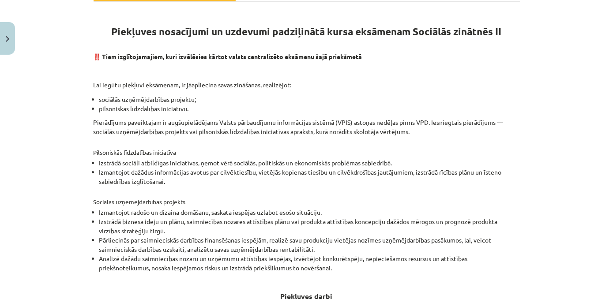
scroll to position [361, 0]
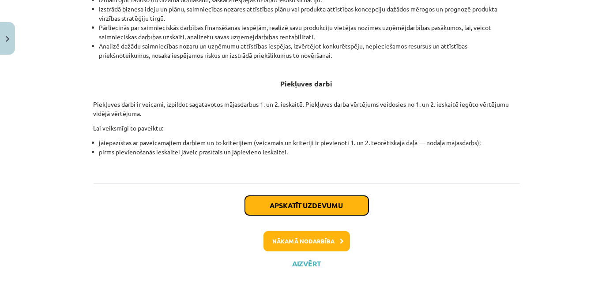
click at [335, 206] on button "Apskatīt uzdevumu" at bounding box center [307, 205] width 124 height 19
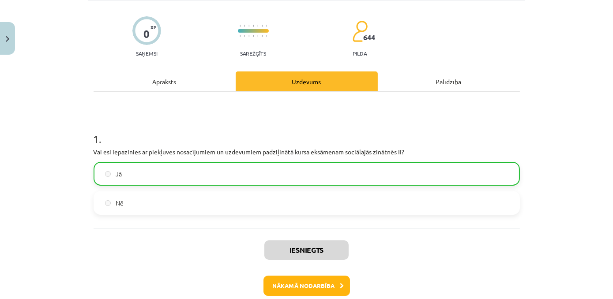
scroll to position [103, 0]
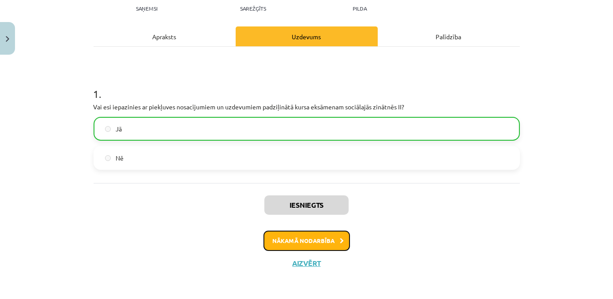
click at [319, 240] on button "Nākamā nodarbība" at bounding box center [306, 241] width 86 height 20
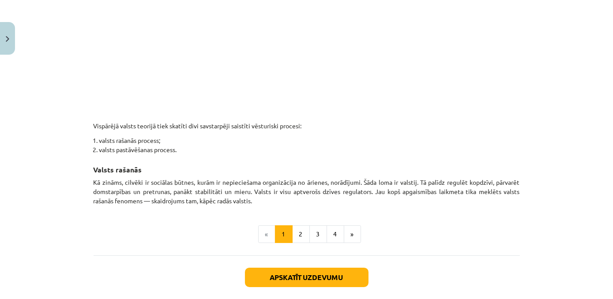
scroll to position [546, 0]
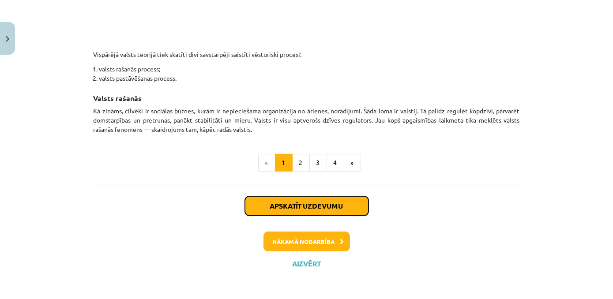
click at [312, 207] on button "Apskatīt uzdevumu" at bounding box center [307, 205] width 124 height 19
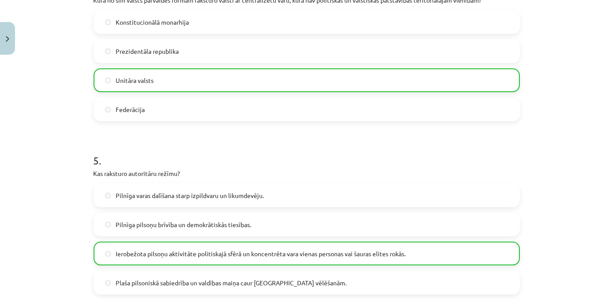
scroll to position [855, 0]
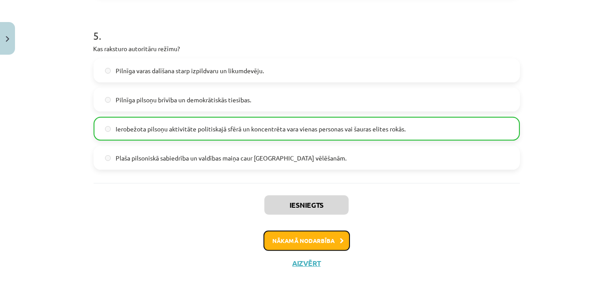
click at [333, 241] on button "Nākamā nodarbība" at bounding box center [306, 241] width 86 height 20
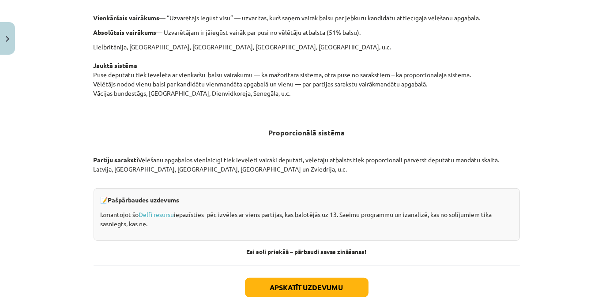
scroll to position [962, 0]
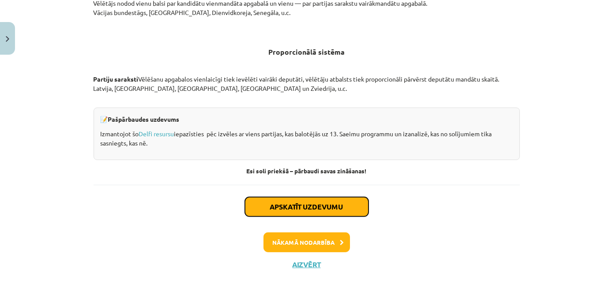
click at [306, 203] on button "Apskatīt uzdevumu" at bounding box center [307, 206] width 124 height 19
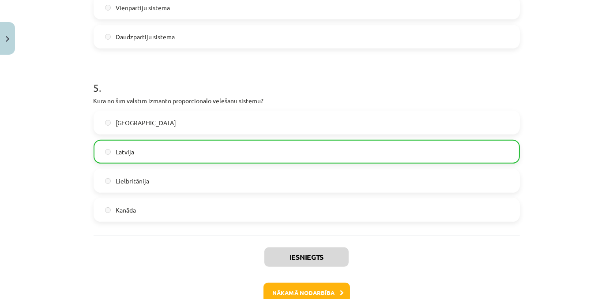
scroll to position [855, 0]
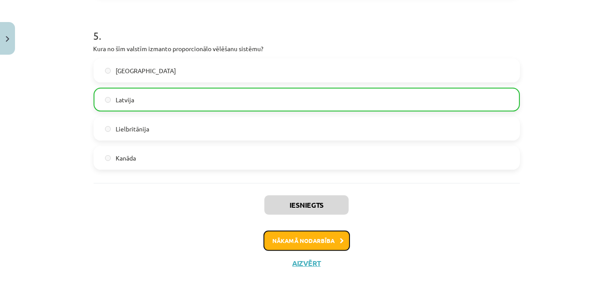
click at [314, 241] on button "Nākamā nodarbība" at bounding box center [306, 241] width 86 height 20
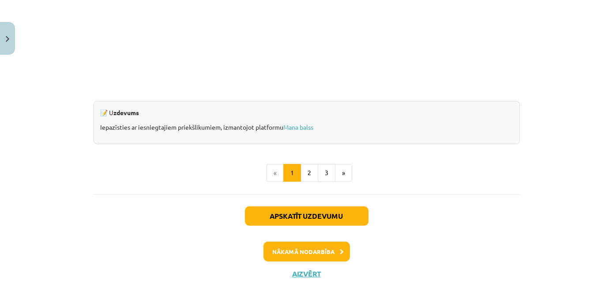
scroll to position [897, 0]
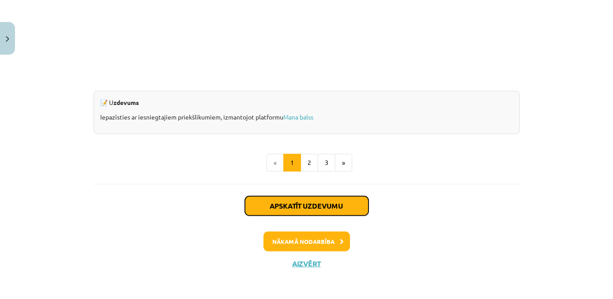
click at [316, 206] on button "Apskatīt uzdevumu" at bounding box center [307, 205] width 124 height 19
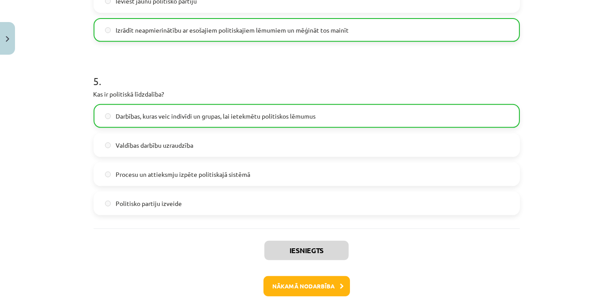
scroll to position [855, 0]
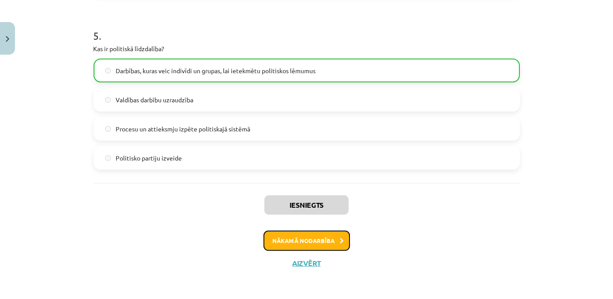
click at [328, 239] on button "Nākamā nodarbība" at bounding box center [306, 241] width 86 height 20
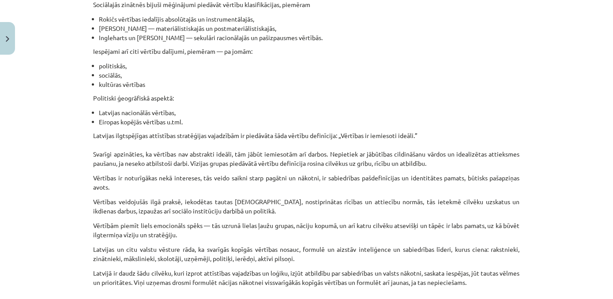
scroll to position [592, 0]
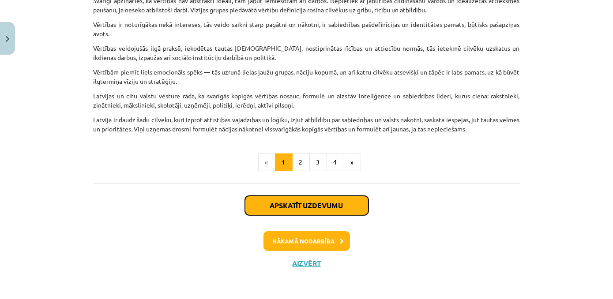
click at [272, 209] on button "Apskatīt uzdevumu" at bounding box center [307, 205] width 124 height 19
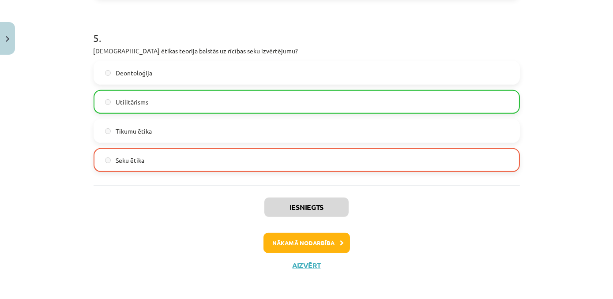
scroll to position [855, 0]
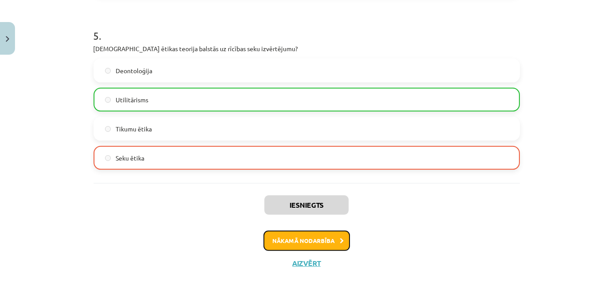
click at [284, 248] on button "Nākamā nodarbība" at bounding box center [306, 241] width 86 height 20
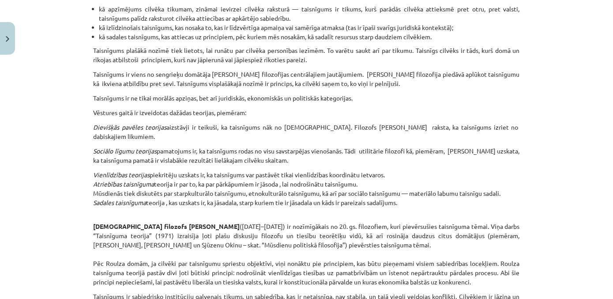
scroll to position [1267, 0]
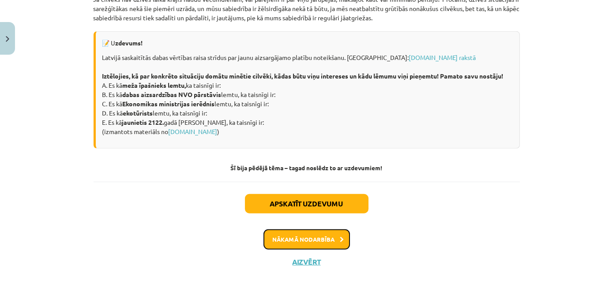
click at [312, 237] on button "Nākamā nodarbība" at bounding box center [306, 239] width 86 height 20
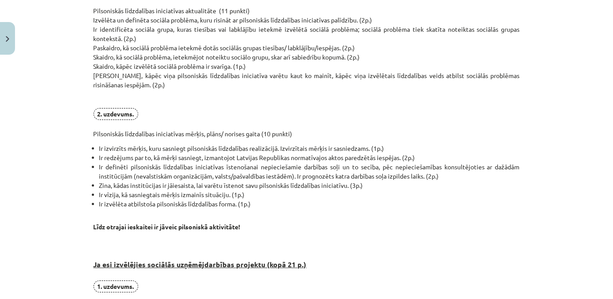
scroll to position [709, 0]
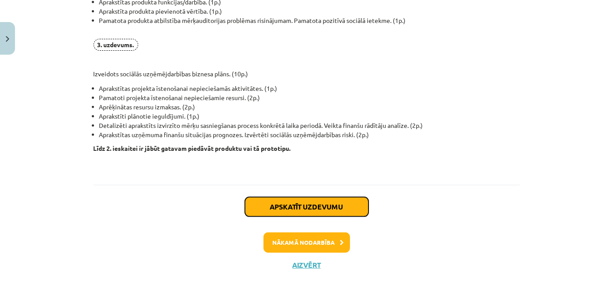
click at [322, 211] on button "Apskatīt uzdevumu" at bounding box center [307, 206] width 124 height 19
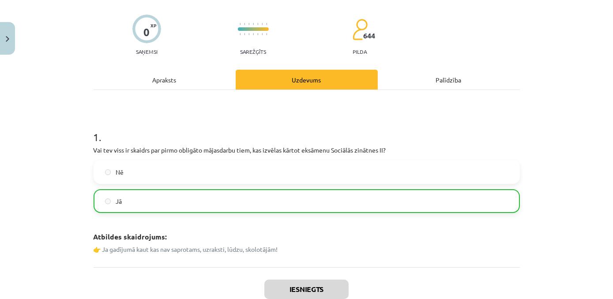
scroll to position [22, 0]
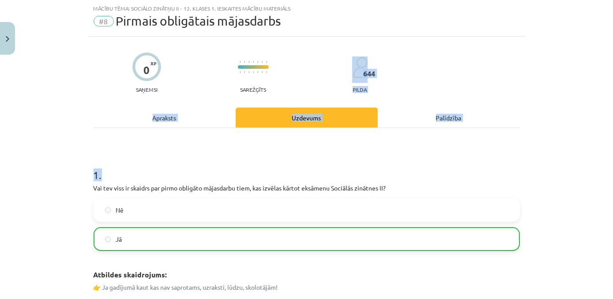
drag, startPoint x: 609, startPoint y: 82, endPoint x: 601, endPoint y: 141, distance: 60.1
click at [601, 141] on div "Mācību tēma: Sociālo zinātņu ii - 12. klases 1. ieskaites mācību materiāls #8 P…" at bounding box center [306, 149] width 613 height 299
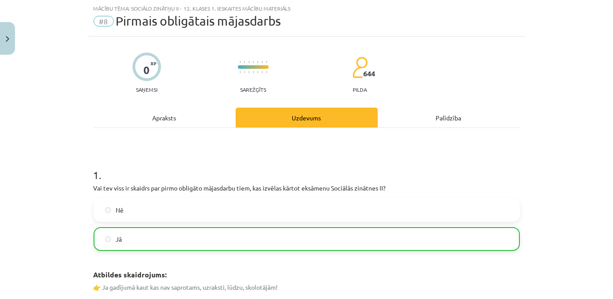
drag, startPoint x: 601, startPoint y: 141, endPoint x: 566, endPoint y: 57, distance: 91.0
click at [566, 57] on div "Mācību tēma: Sociālo zinātņu ii - 12. klases 1. ieskaites mācību materiāls #8 P…" at bounding box center [306, 149] width 613 height 299
click at [562, 58] on div "Mācību tēma: Sociālo zinātņu ii - 12. klases 1. ieskaites mācību materiāls #8 P…" at bounding box center [306, 149] width 613 height 299
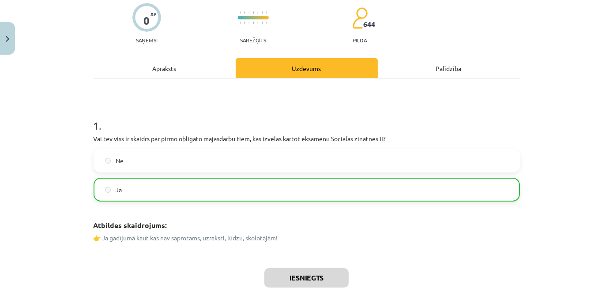
scroll to position [144, 0]
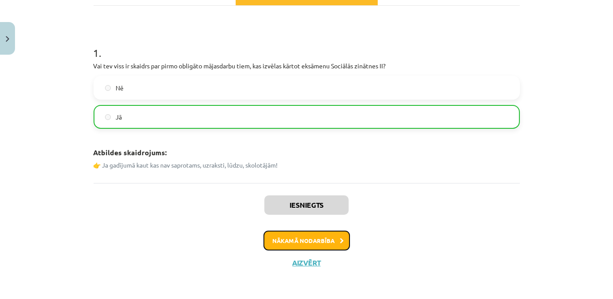
click at [326, 237] on button "Nākamā nodarbība" at bounding box center [306, 241] width 86 height 20
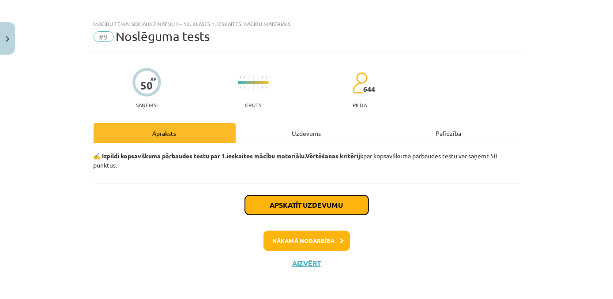
click at [334, 209] on button "Apskatīt uzdevumu" at bounding box center [307, 204] width 124 height 19
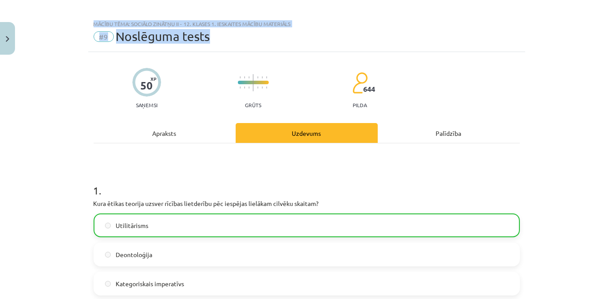
drag, startPoint x: 607, startPoint y: 41, endPoint x: 614, endPoint y: 48, distance: 9.1
click at [612, 48] on html "0 Dāvanas 3138 mP 1451 xp Milana Požarņikova Sākums Aktuāli Kā mācīties eSKOLĀ …" at bounding box center [306, 38] width 613 height 299
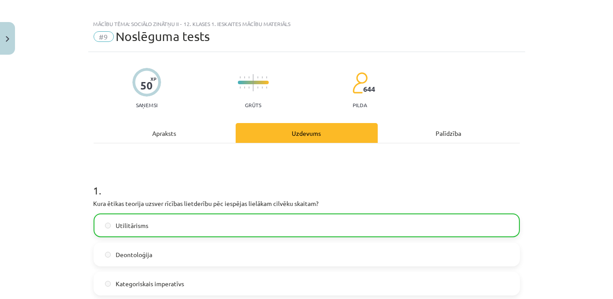
click at [585, 86] on div "Mācību tēma: Sociālo zinātņu ii - 12. klases 1. ieskaites mācību materiāls #9 N…" at bounding box center [306, 149] width 613 height 299
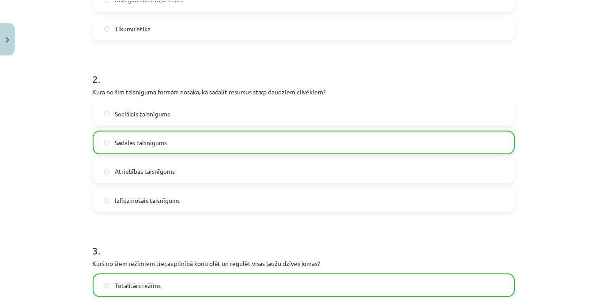
scroll to position [1722, 0]
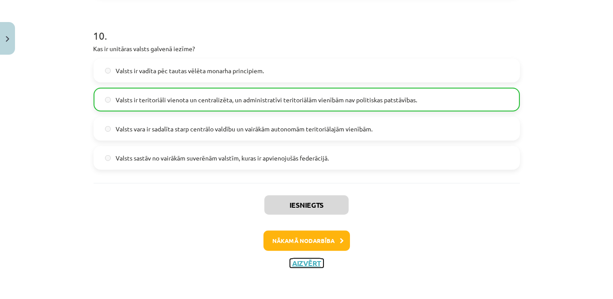
click at [300, 265] on button "Aizvērt" at bounding box center [307, 263] width 34 height 9
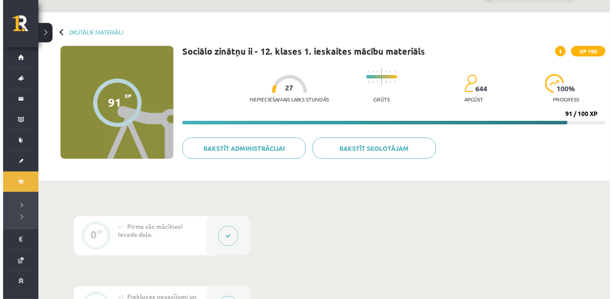
scroll to position [0, 0]
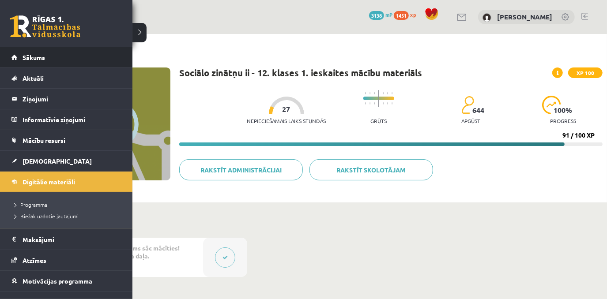
click at [11, 58] on li "Sākums" at bounding box center [66, 57] width 132 height 21
click at [41, 56] on span "Sākums" at bounding box center [33, 57] width 22 height 8
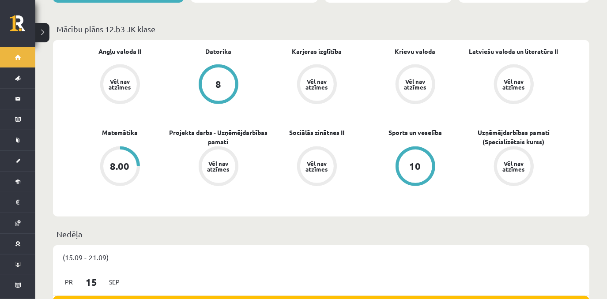
scroll to position [260, 0]
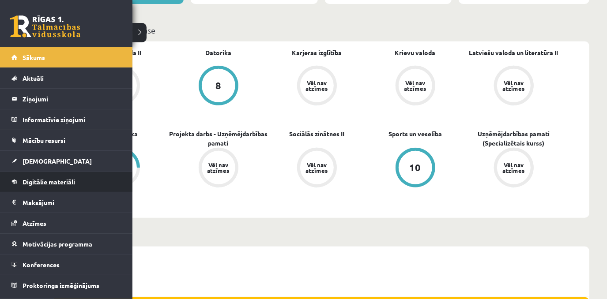
click at [79, 185] on link "Digitālie materiāli" at bounding box center [66, 182] width 110 height 20
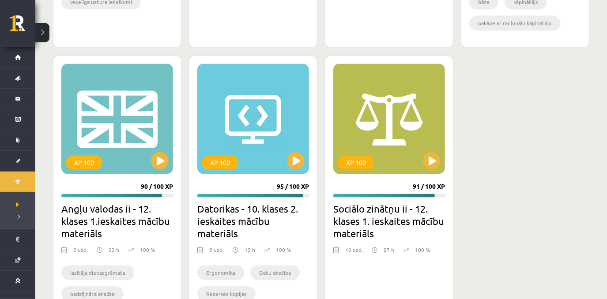
scroll to position [1179, 0]
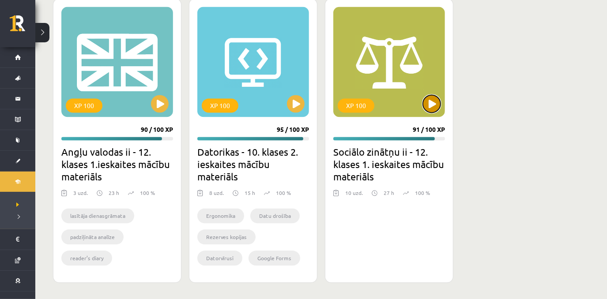
click at [431, 107] on button at bounding box center [432, 104] width 18 height 18
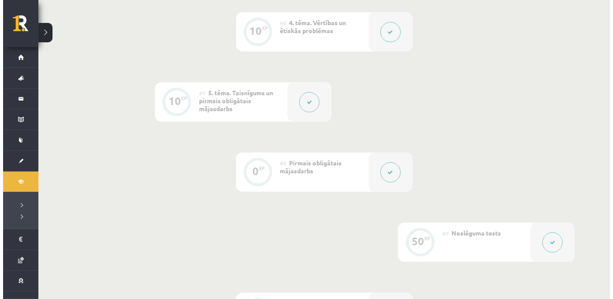
scroll to position [560, 0]
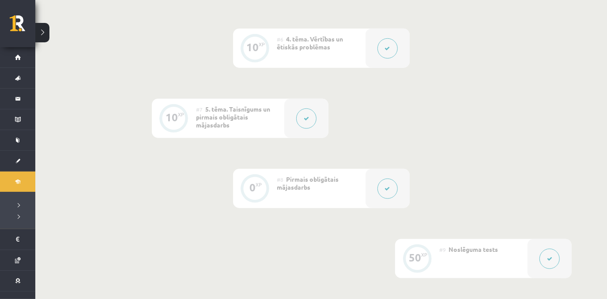
click at [304, 124] on button at bounding box center [306, 119] width 20 height 20
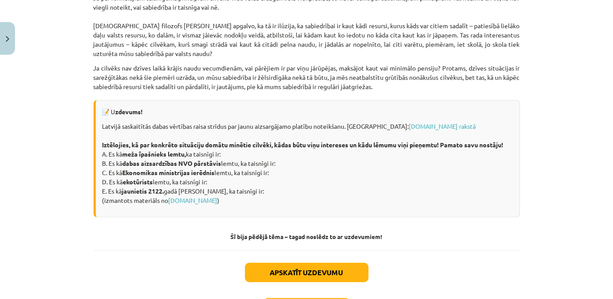
scroll to position [1267, 0]
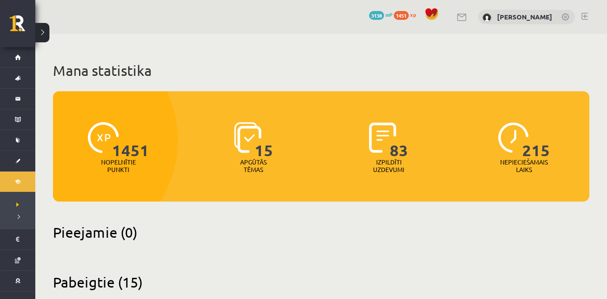
scroll to position [1179, 0]
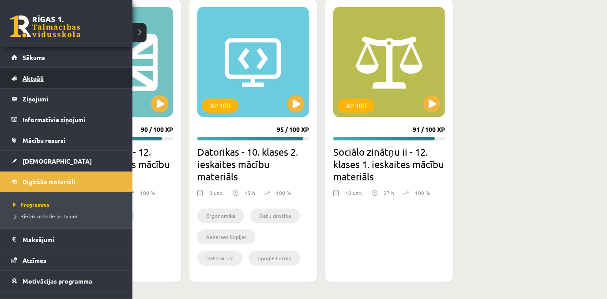
click at [44, 82] on link "Aktuāli" at bounding box center [66, 78] width 110 height 20
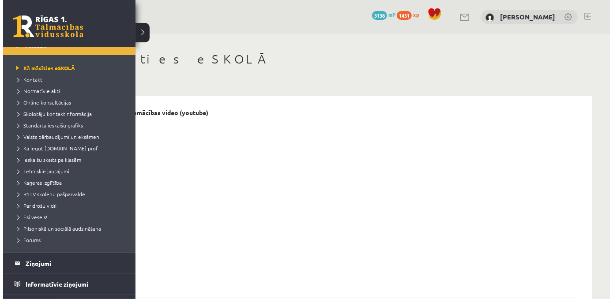
scroll to position [33, 0]
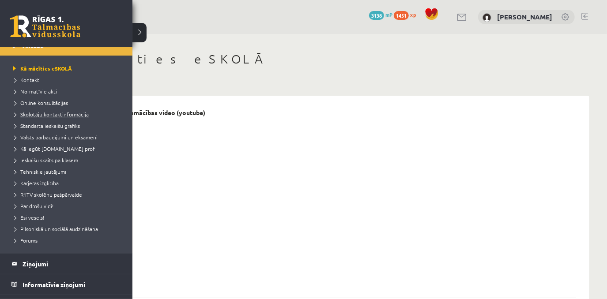
click at [60, 117] on link "Skolotāju kontaktinformācija" at bounding box center [67, 114] width 112 height 8
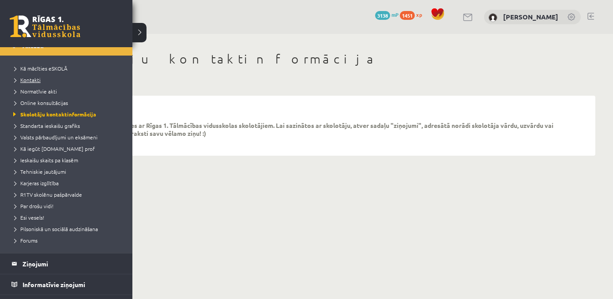
click at [35, 82] on span "Kontakti" at bounding box center [26, 79] width 30 height 7
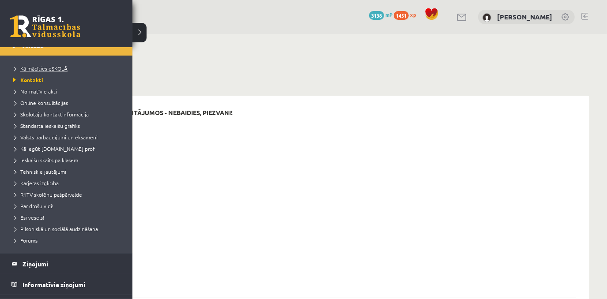
click at [40, 67] on span "Kā mācīties eSKOLĀ" at bounding box center [39, 68] width 56 height 7
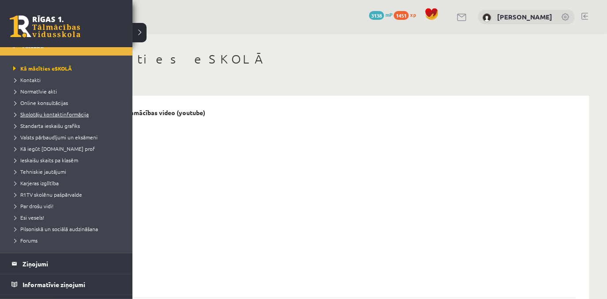
click at [49, 118] on li "Skolotāju kontaktinformācija" at bounding box center [67, 114] width 112 height 11
click at [45, 116] on span "Skolotāju kontaktinformācija" at bounding box center [53, 114] width 85 height 7
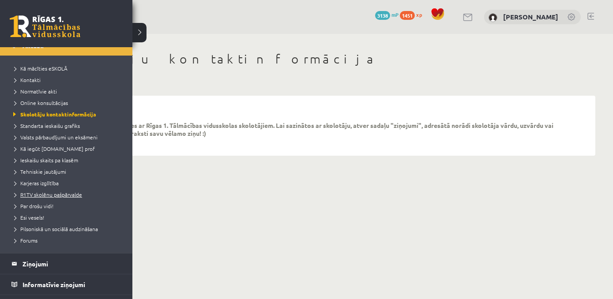
click at [58, 195] on span "R1TV skolēnu pašpārvalde" at bounding box center [46, 194] width 71 height 7
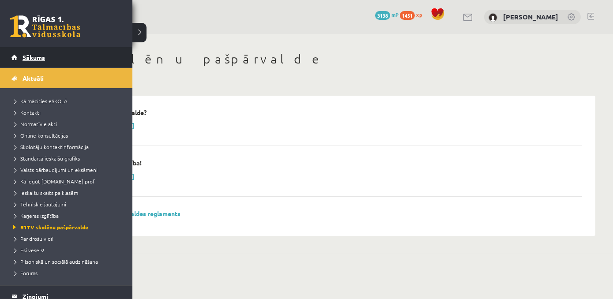
click at [64, 51] on link "Sākums" at bounding box center [66, 57] width 110 height 20
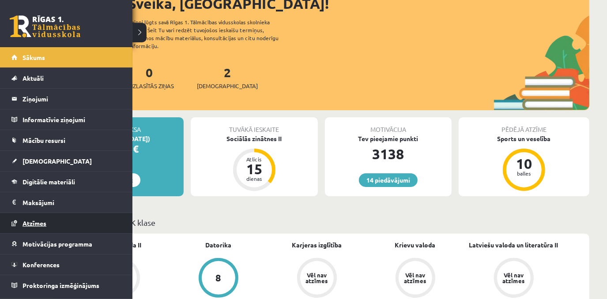
scroll to position [80, 0]
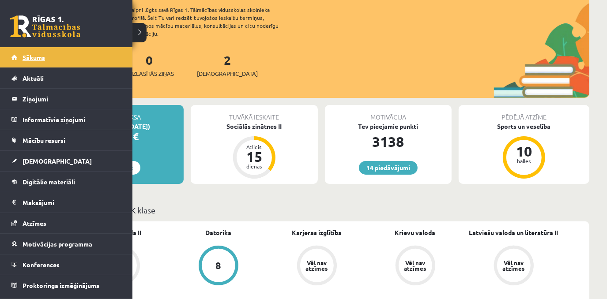
click at [33, 58] on span "Sākums" at bounding box center [33, 57] width 22 height 8
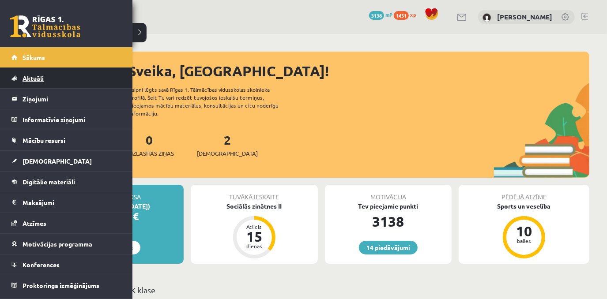
click at [36, 75] on span "Aktuāli" at bounding box center [32, 78] width 21 height 8
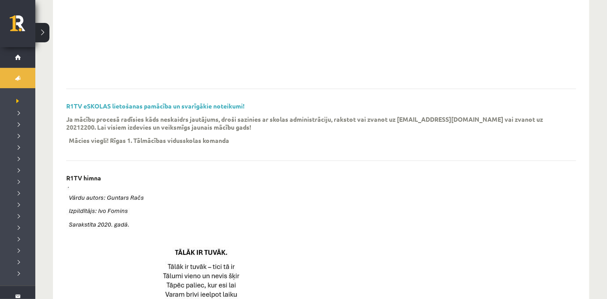
scroll to position [210, 0]
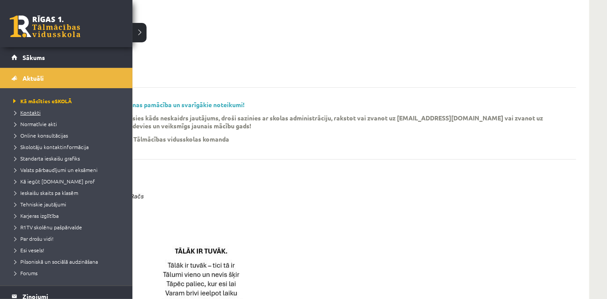
click at [27, 113] on span "Kontakti" at bounding box center [26, 112] width 30 height 7
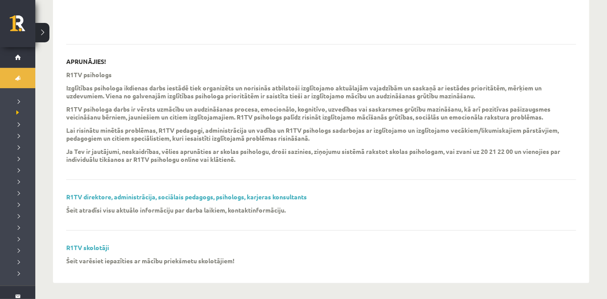
scroll to position [255, 0]
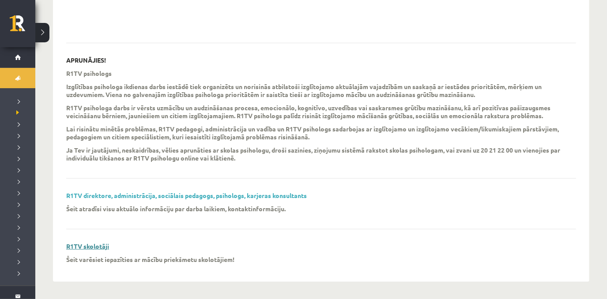
click at [83, 248] on link "R1TV skolotāji" at bounding box center [87, 246] width 43 height 8
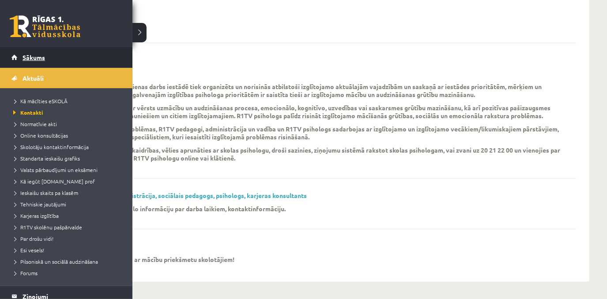
click at [34, 56] on span "Sākums" at bounding box center [33, 57] width 22 height 8
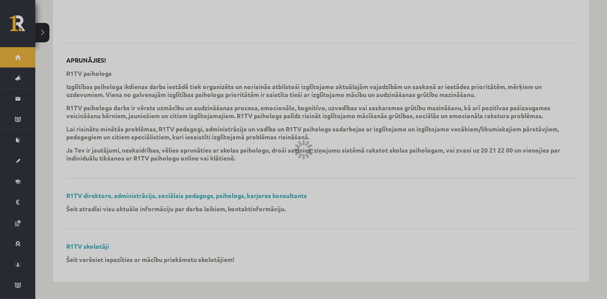
click at [34, 52] on div at bounding box center [303, 149] width 607 height 299
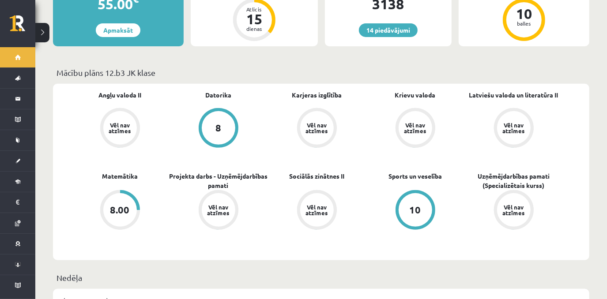
scroll to position [216, 0]
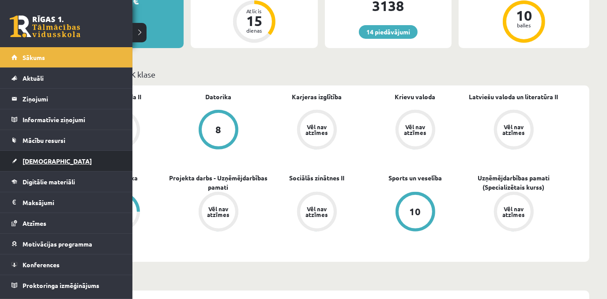
click at [41, 162] on span "[DEMOGRAPHIC_DATA]" at bounding box center [56, 161] width 69 height 8
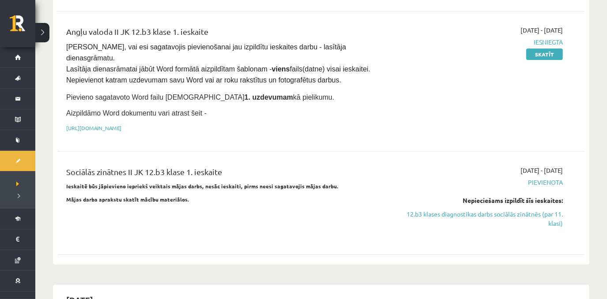
scroll to position [157, 0]
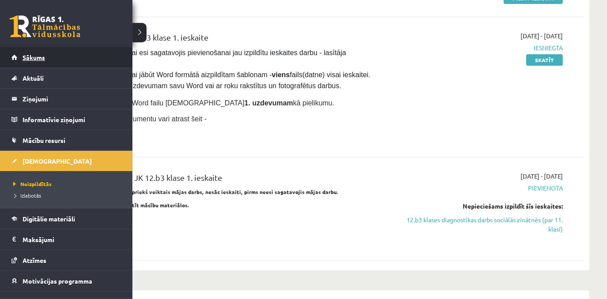
click at [20, 57] on link "Sākums" at bounding box center [66, 57] width 110 height 20
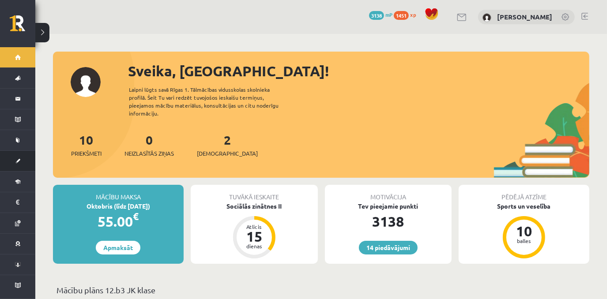
click at [29, 162] on link "[DEMOGRAPHIC_DATA]" at bounding box center [17, 161] width 35 height 20
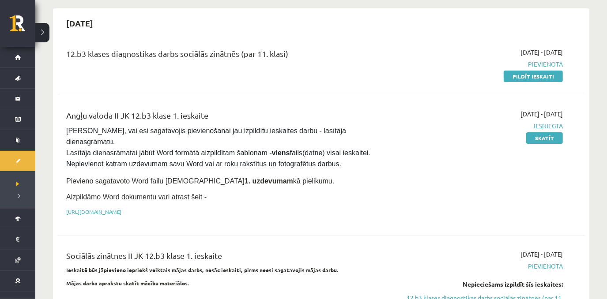
scroll to position [73, 0]
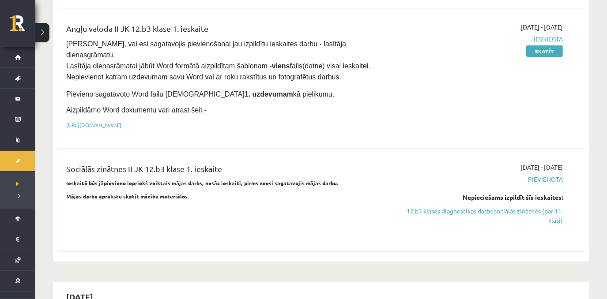
scroll to position [176, 0]
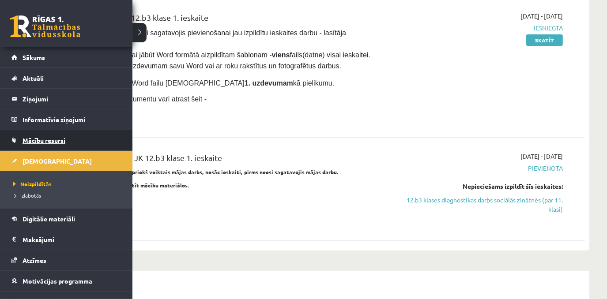
click at [46, 146] on link "Mācību resursi" at bounding box center [66, 140] width 110 height 20
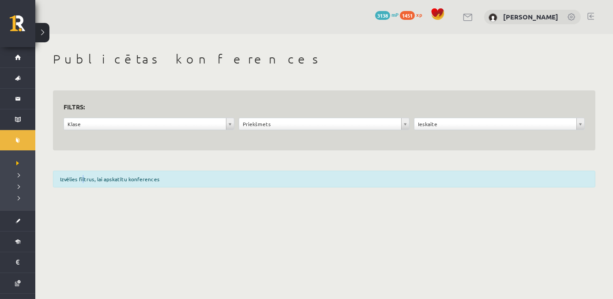
click at [81, 184] on div "Izvēlies filtrus, lai apskatītu konferences" at bounding box center [324, 179] width 542 height 17
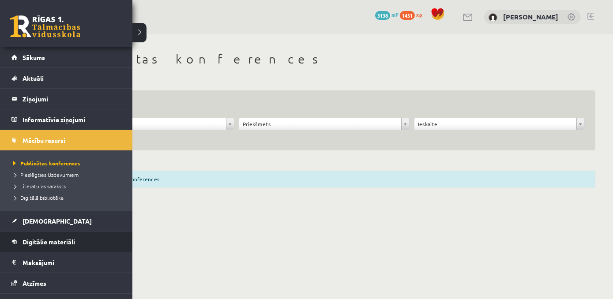
click at [81, 240] on link "Digitālie materiāli" at bounding box center [66, 242] width 110 height 20
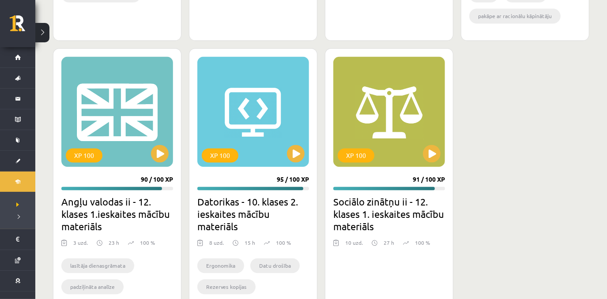
scroll to position [1136, 0]
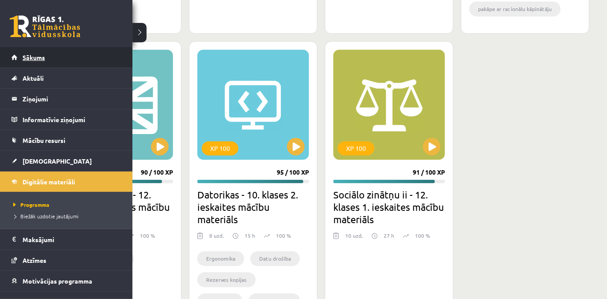
click at [41, 56] on span "Sākums" at bounding box center [33, 57] width 22 height 8
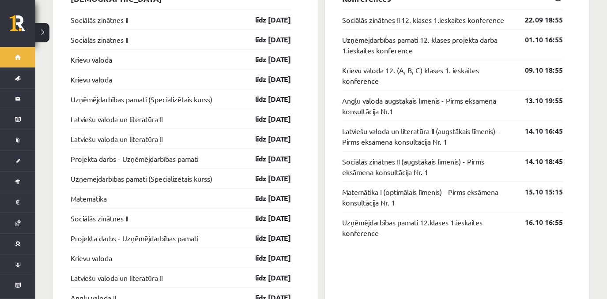
scroll to position [777, 0]
